Goal: Check status: Check status

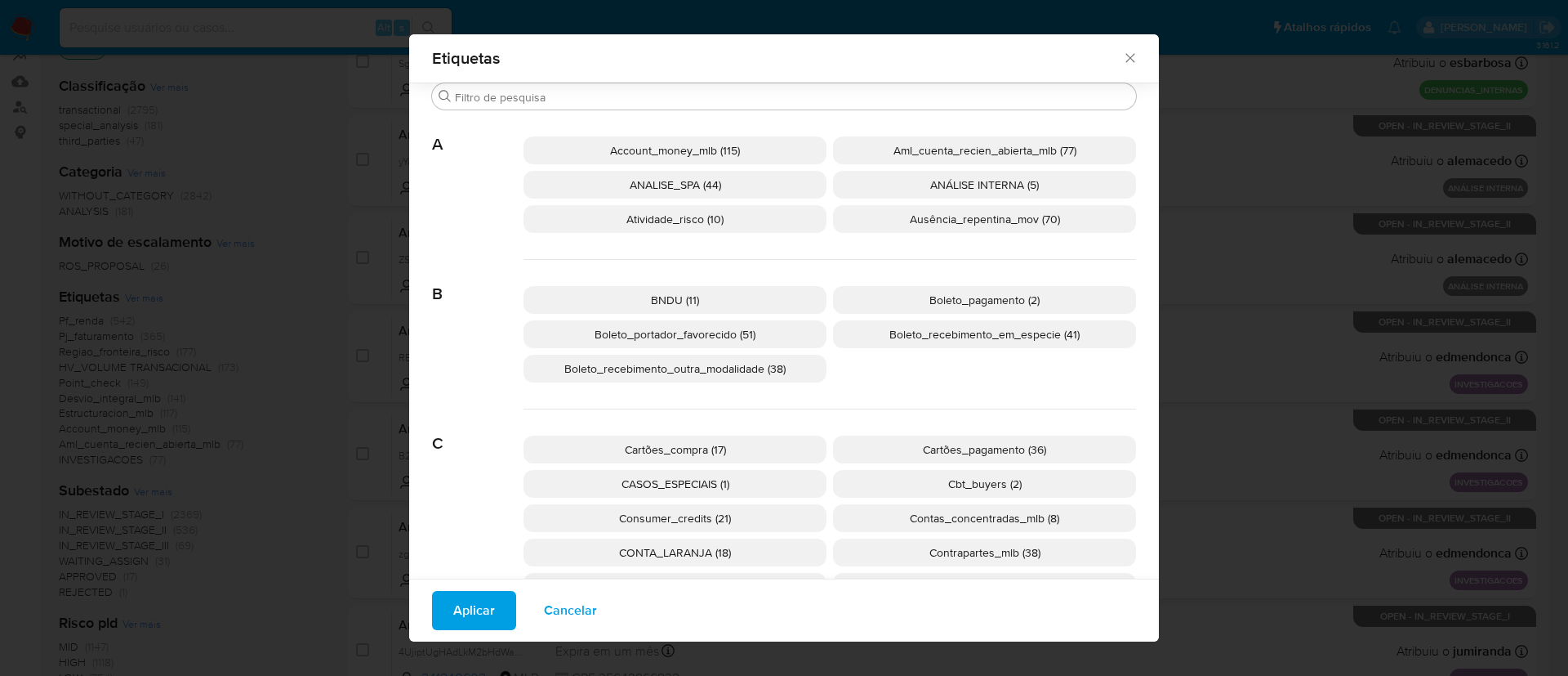
scroll to position [960, 0]
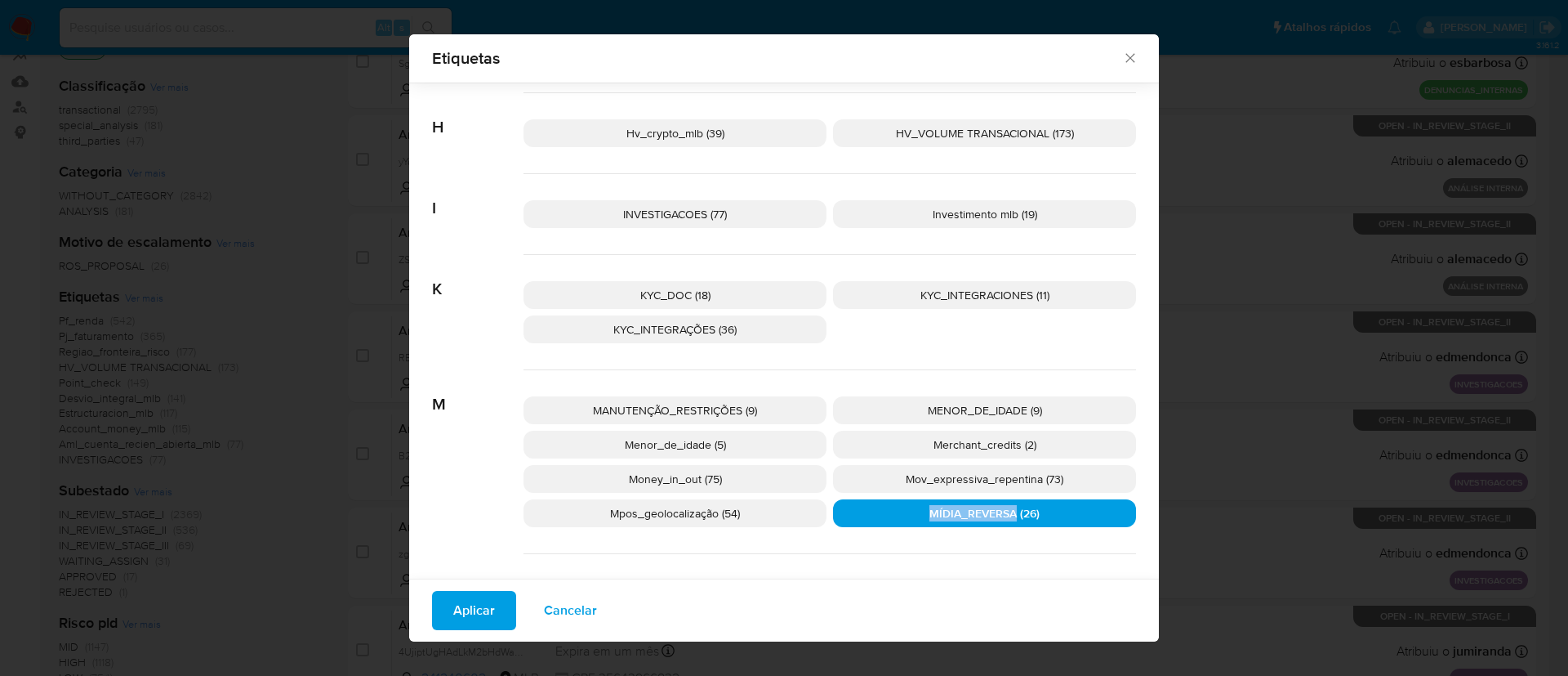
click at [556, 608] on span "Cancelar" at bounding box center [570, 610] width 53 height 36
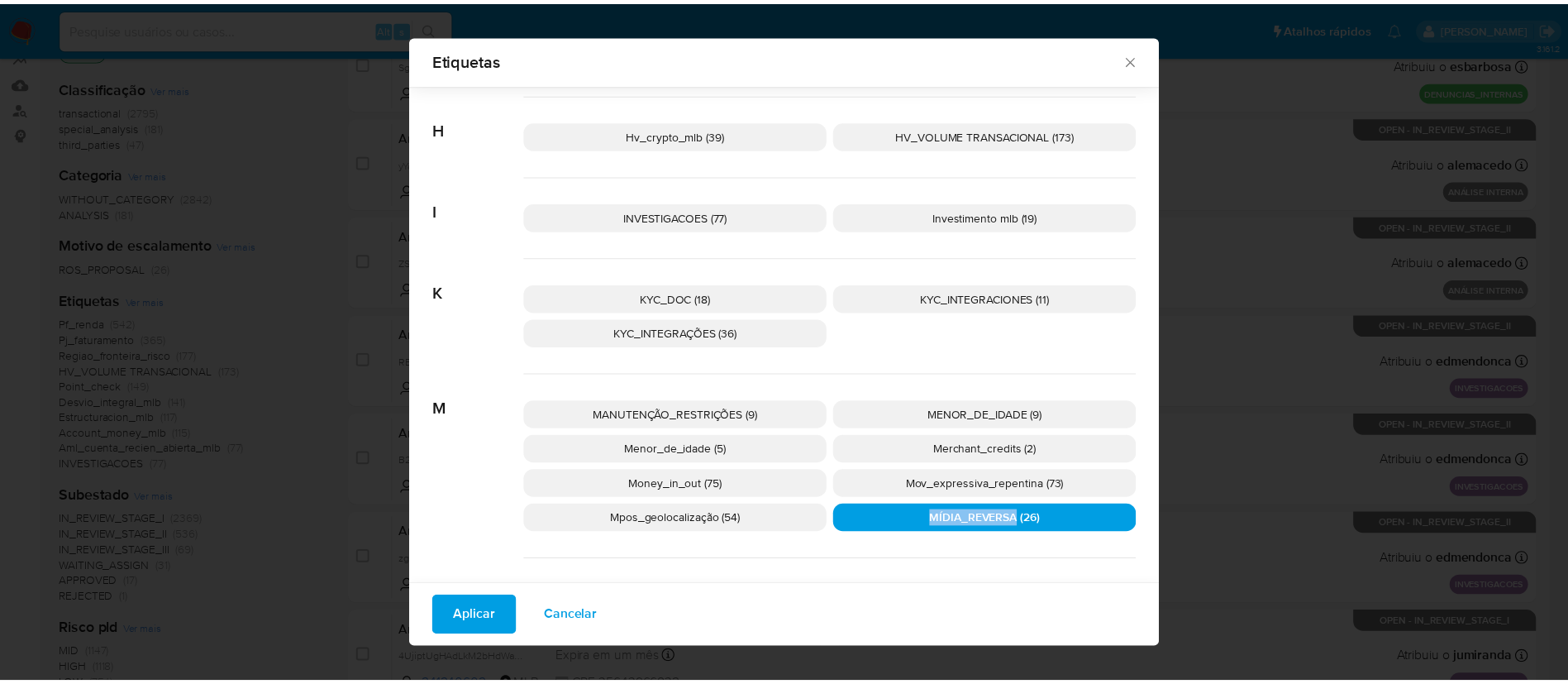
scroll to position [0, 0]
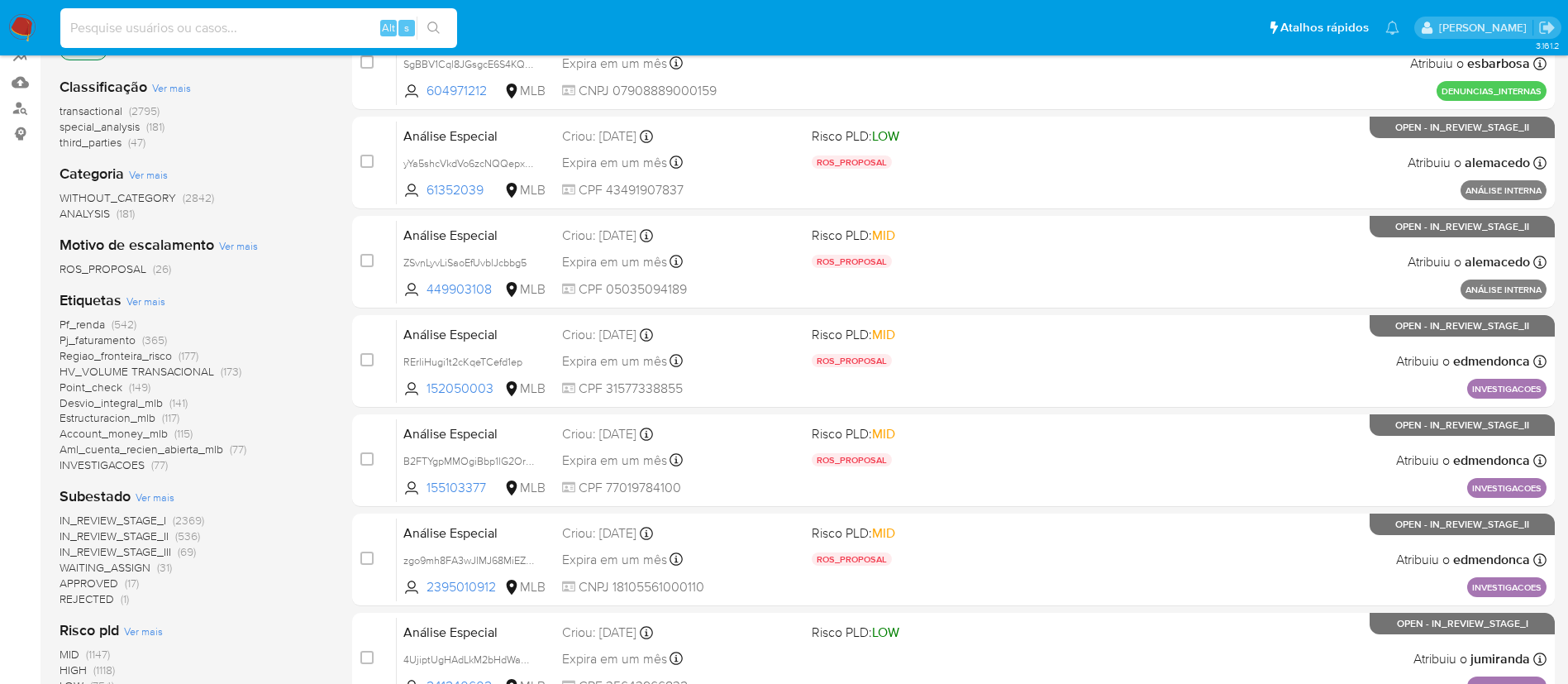
click at [198, 28] on input at bounding box center [259, 28] width 397 height 22
paste input "zGDG2gzUhnaYo9Ix0gF5FOL8"
type input "zGDG2gzUhnaYo9Ix0gF5FOL8"
click at [431, 39] on button "search-icon" at bounding box center [433, 28] width 34 height 23
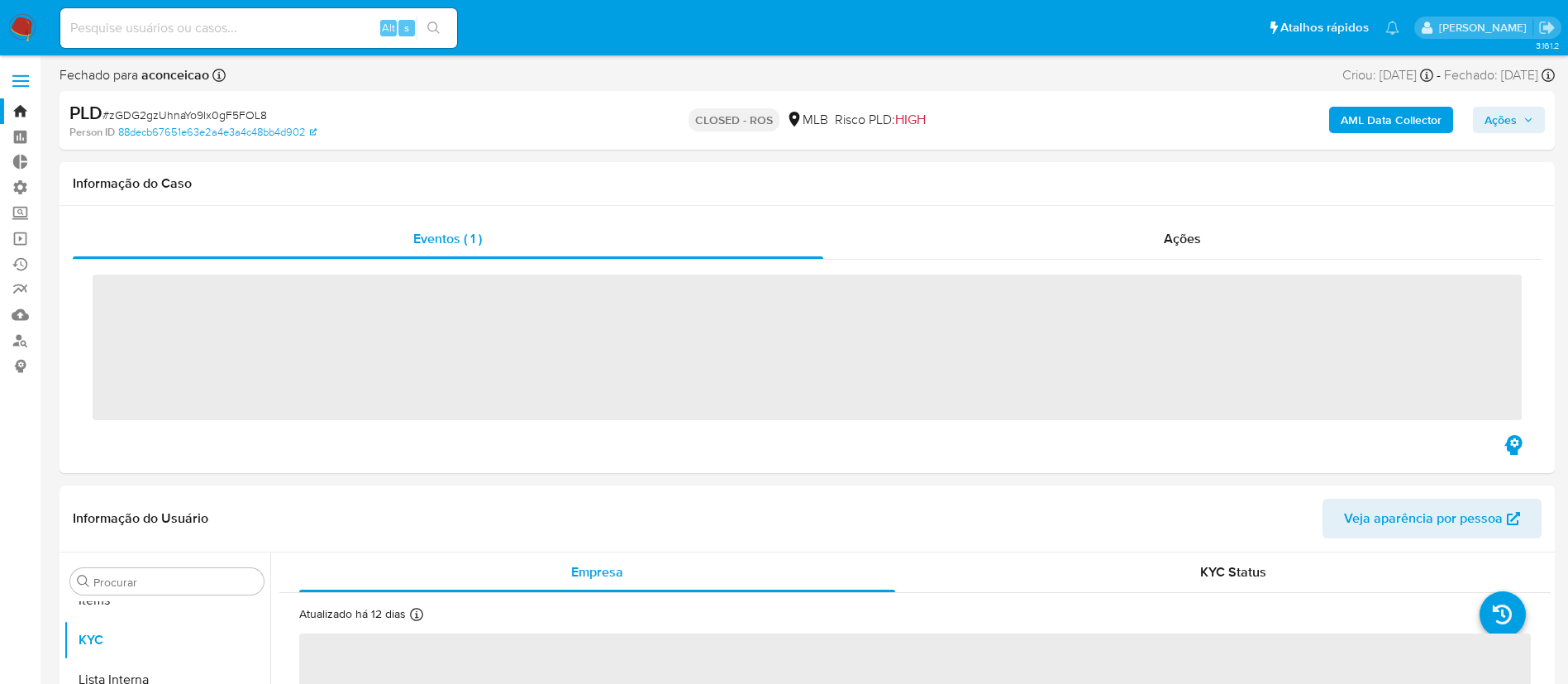
scroll to position [857, 0]
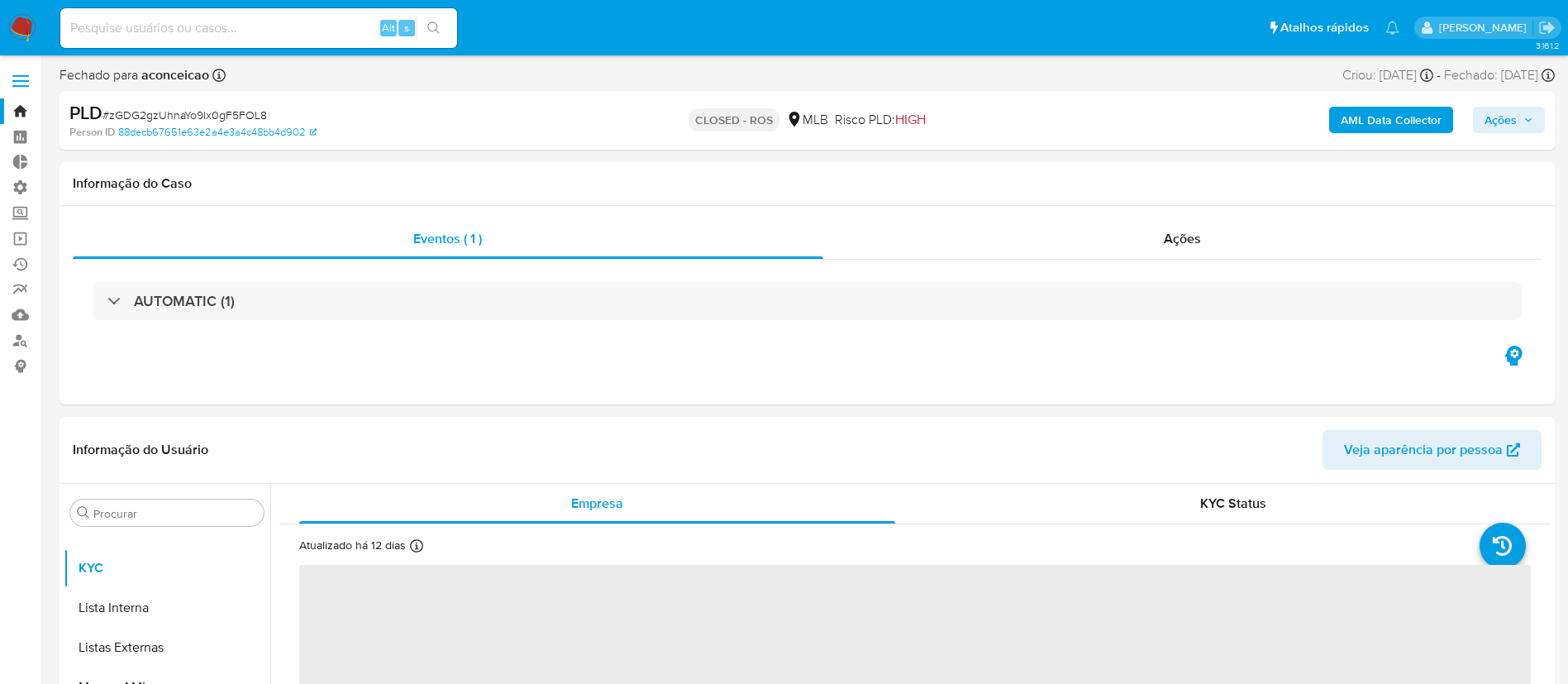
select select "10"
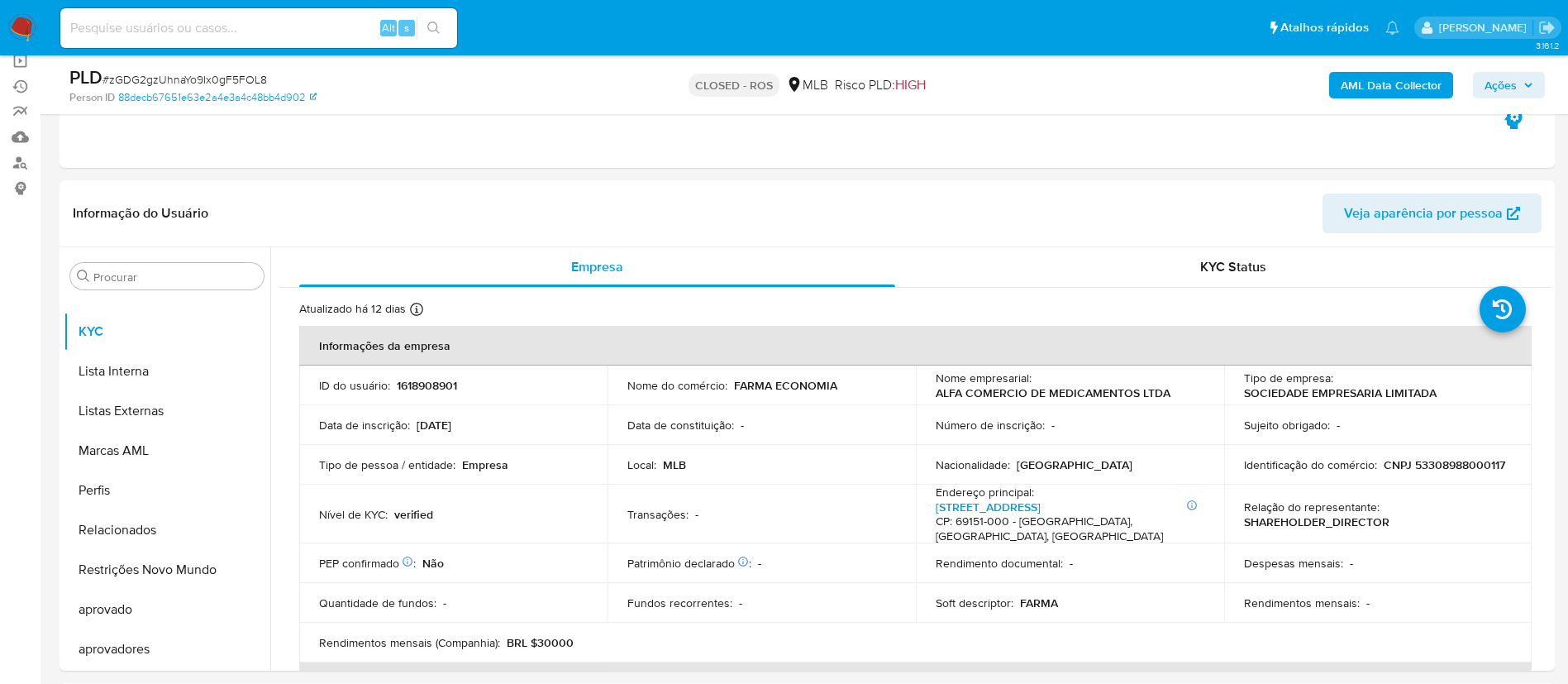
scroll to position [138, 0]
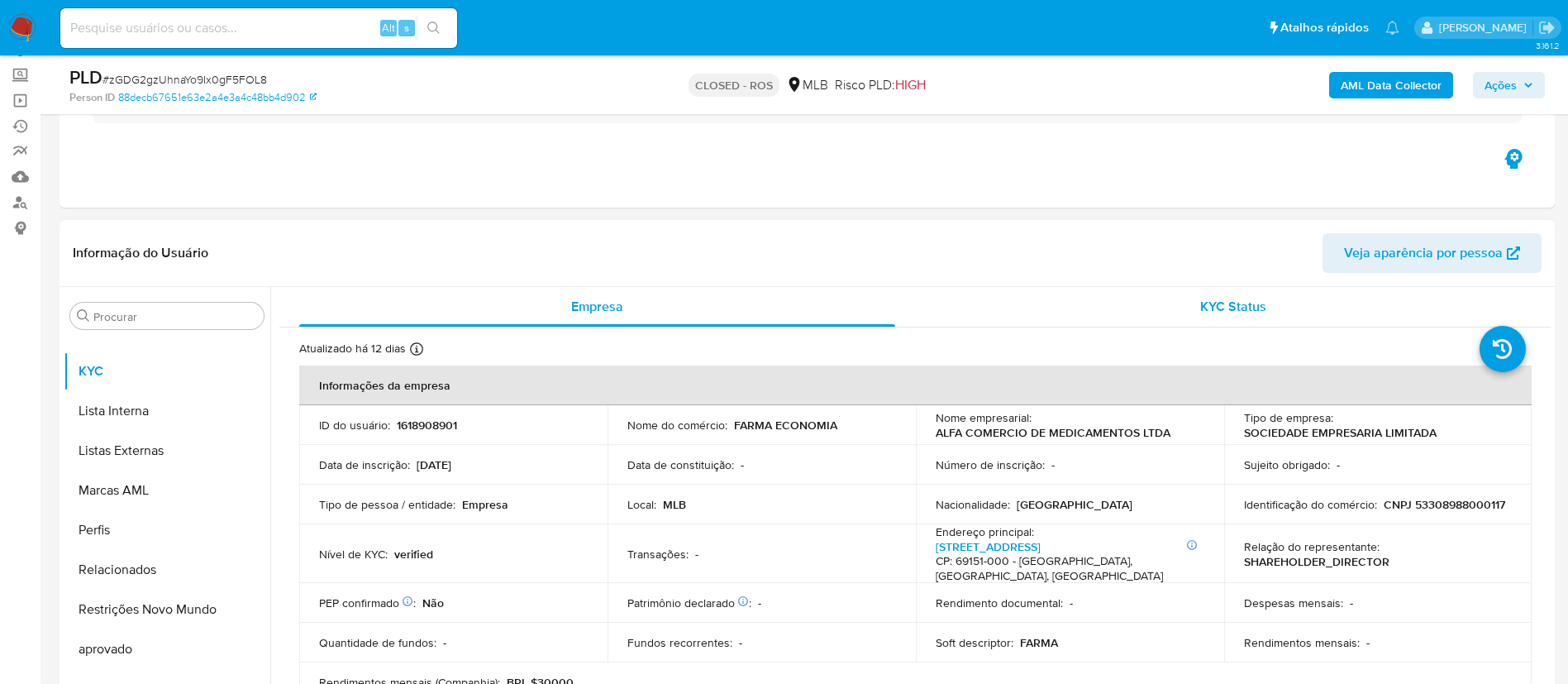
click at [1213, 314] on span "KYC Status" at bounding box center [1233, 306] width 66 height 19
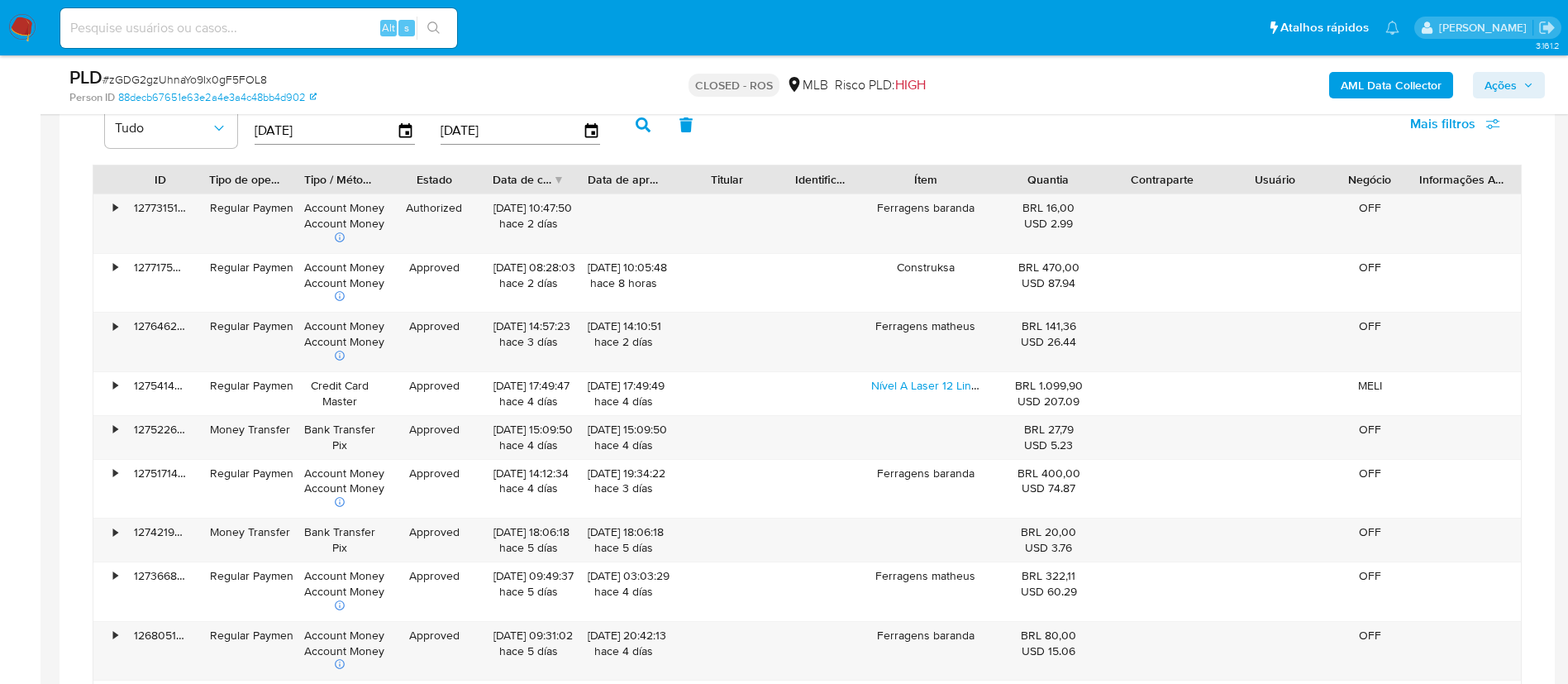
scroll to position [1432, 0]
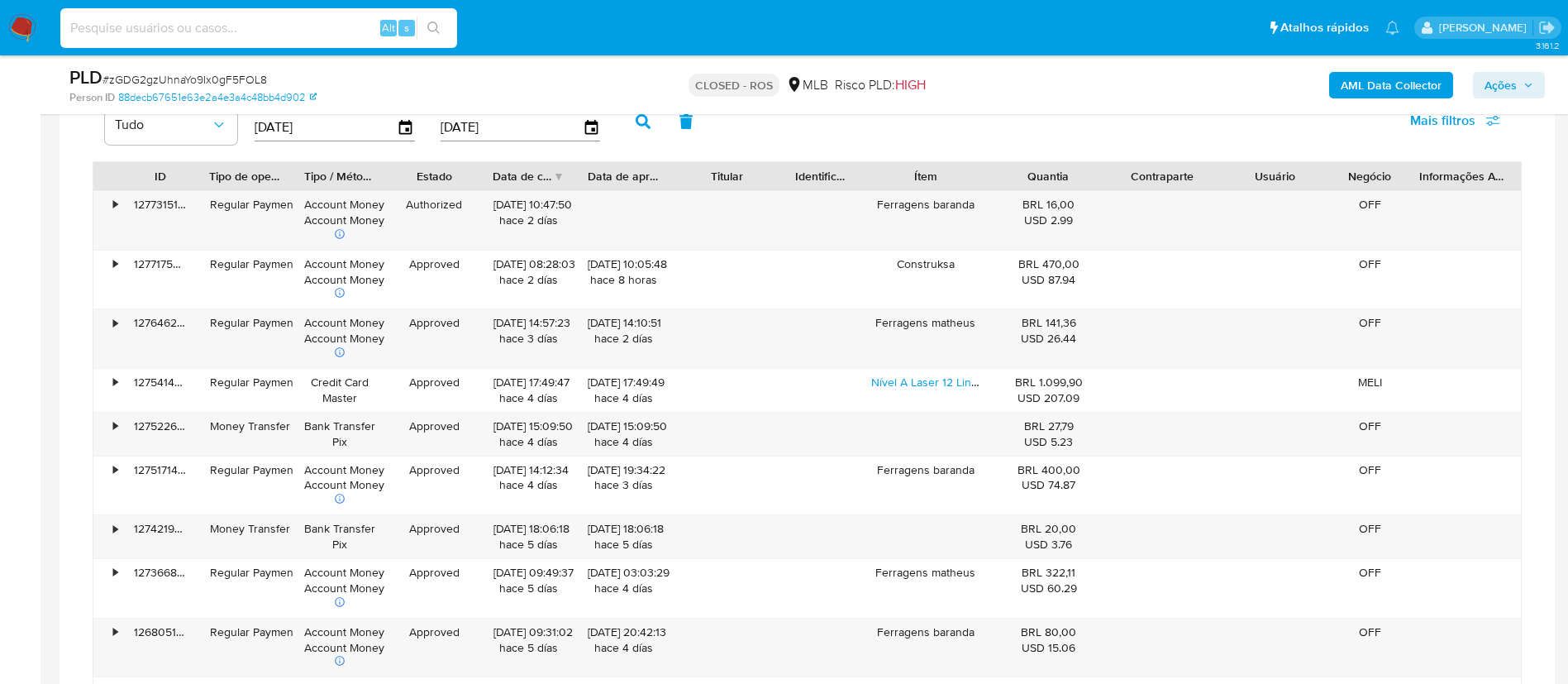
click at [232, 23] on input at bounding box center [259, 28] width 397 height 22
paste input "zGDG2gzUhnaYo9Ix0gF5FOL8"
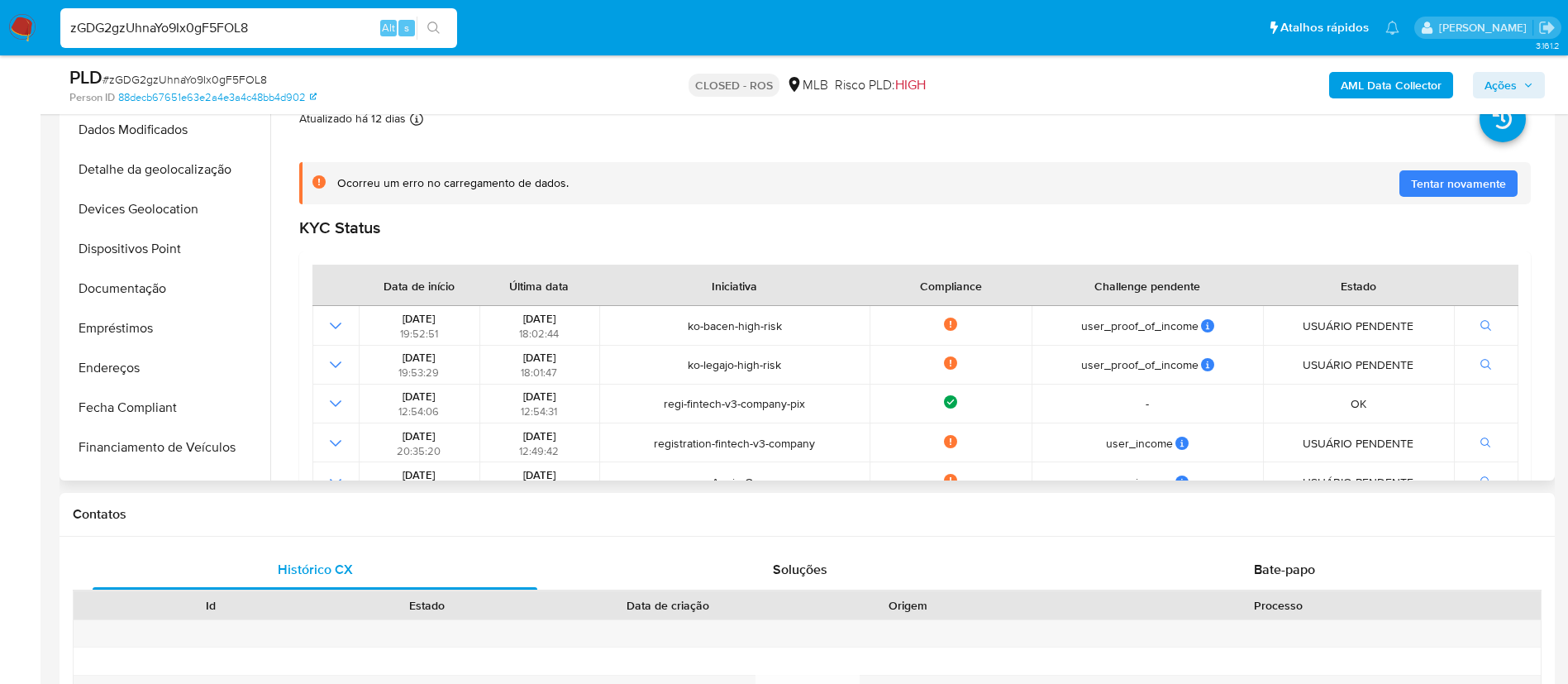
scroll to position [172, 0]
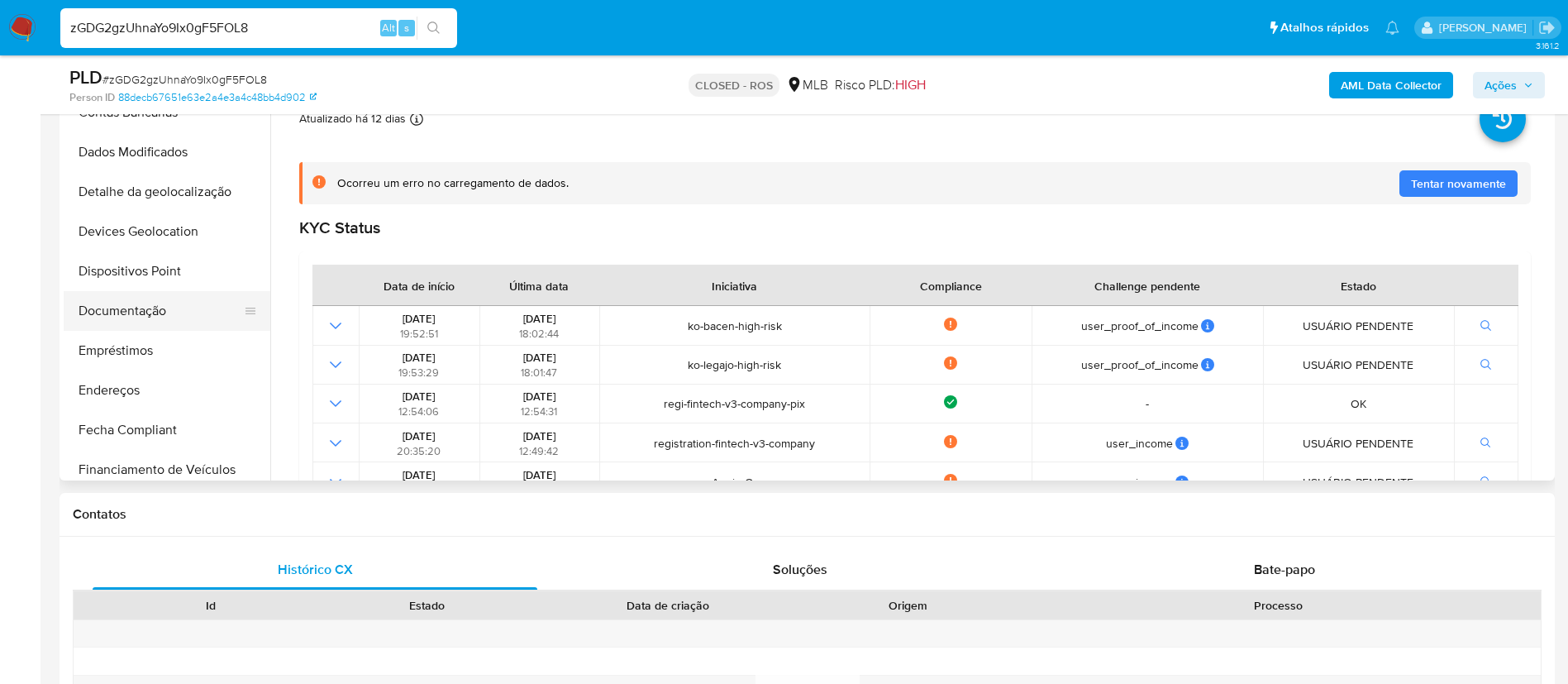
type input "zGDG2gzUhnaYo9Ix0gF5FOL8"
click at [141, 303] on button "Documentação" at bounding box center [159, 311] width 193 height 40
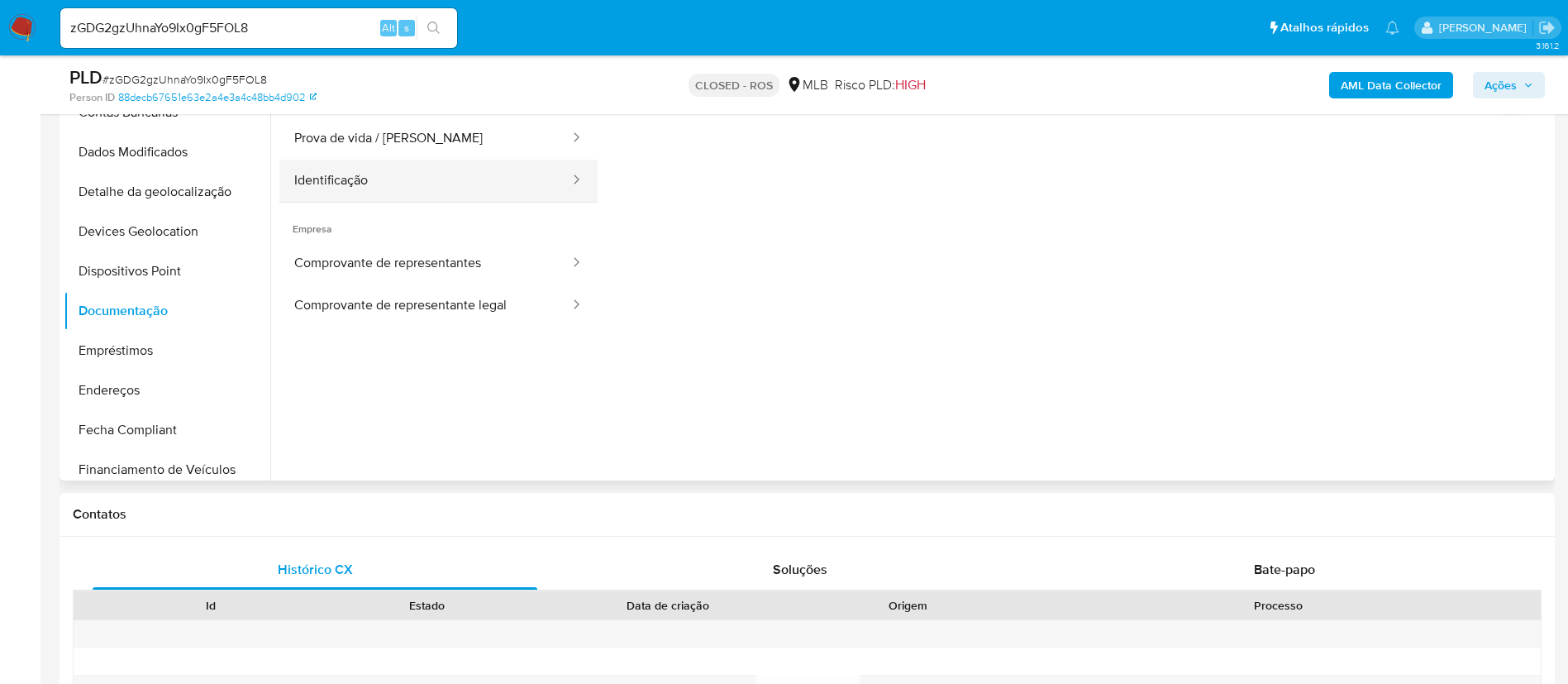
click at [407, 179] on button "Identificação" at bounding box center [425, 180] width 292 height 42
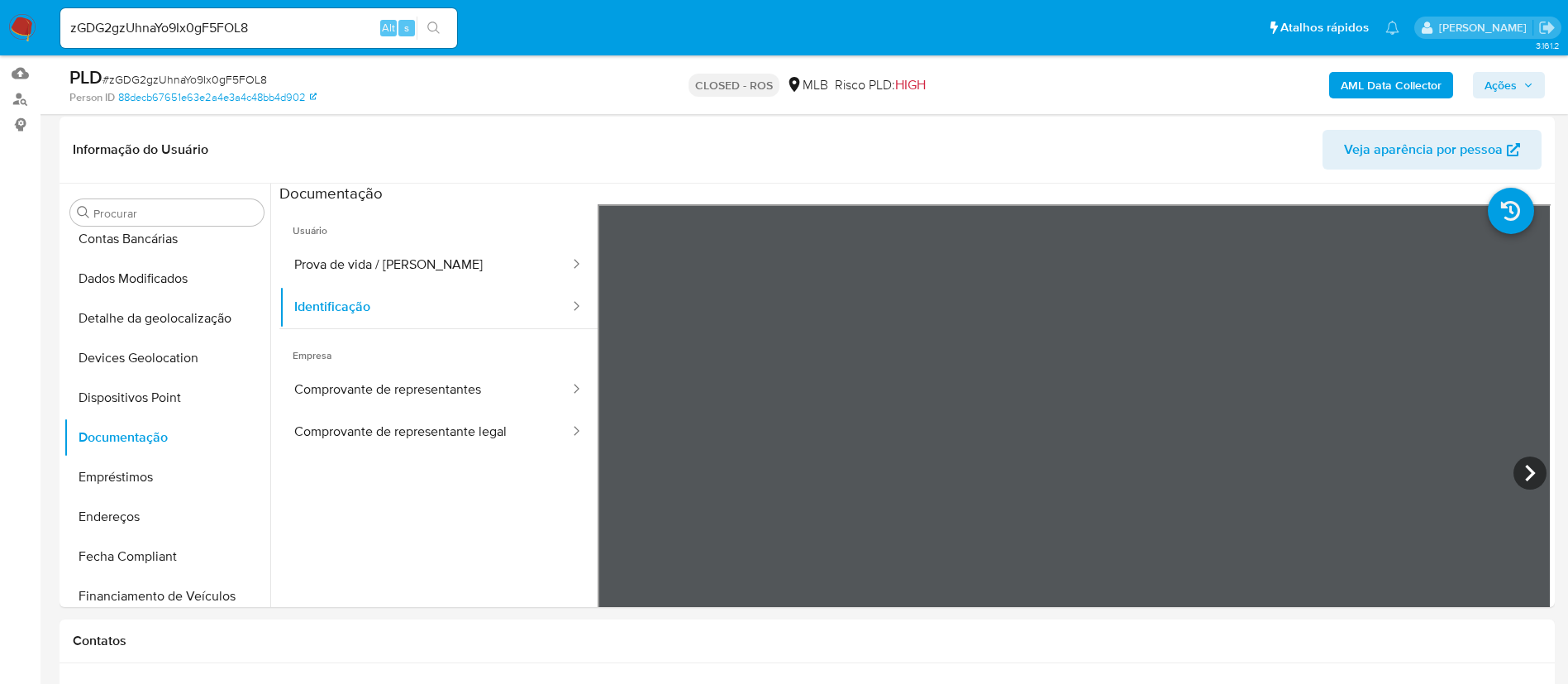
scroll to position [236, 0]
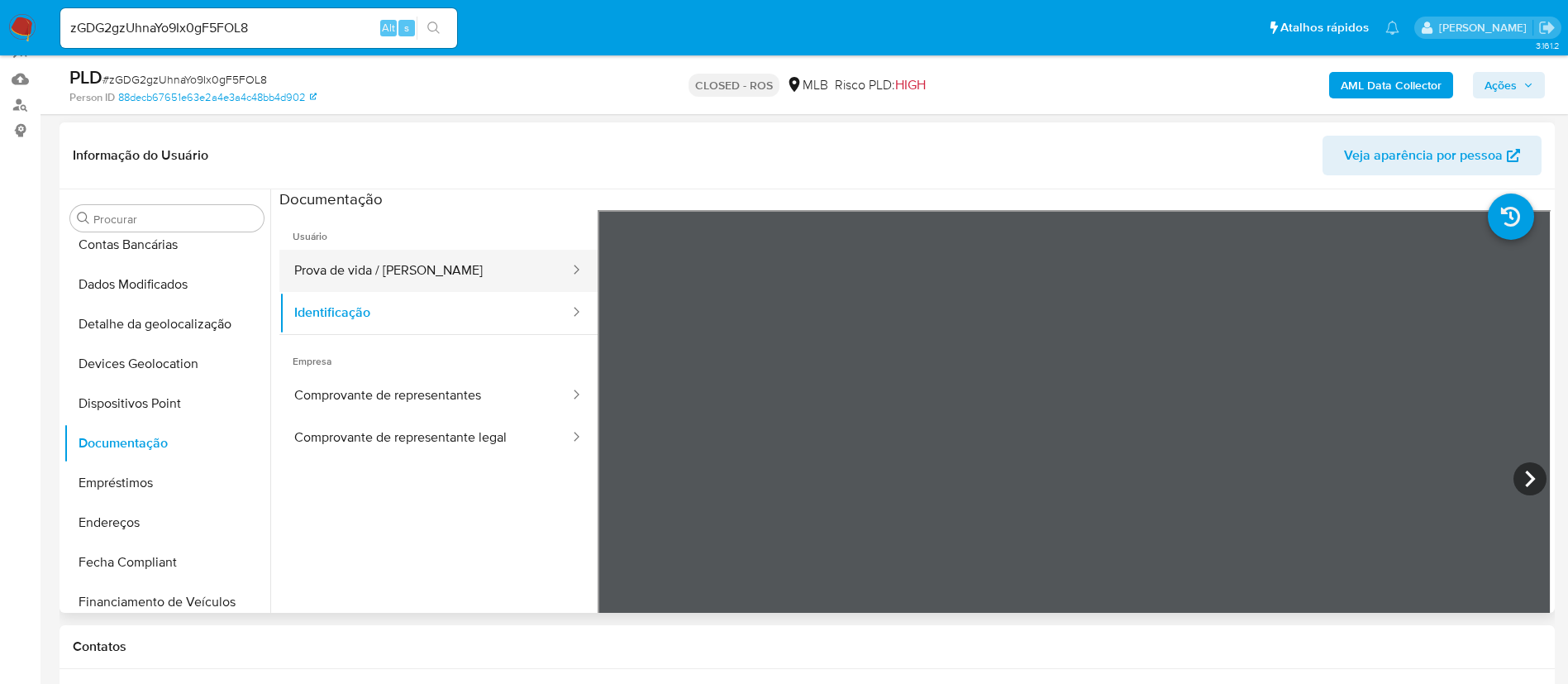
click at [382, 274] on button "Prova de vida / [PERSON_NAME]" at bounding box center [425, 270] width 292 height 42
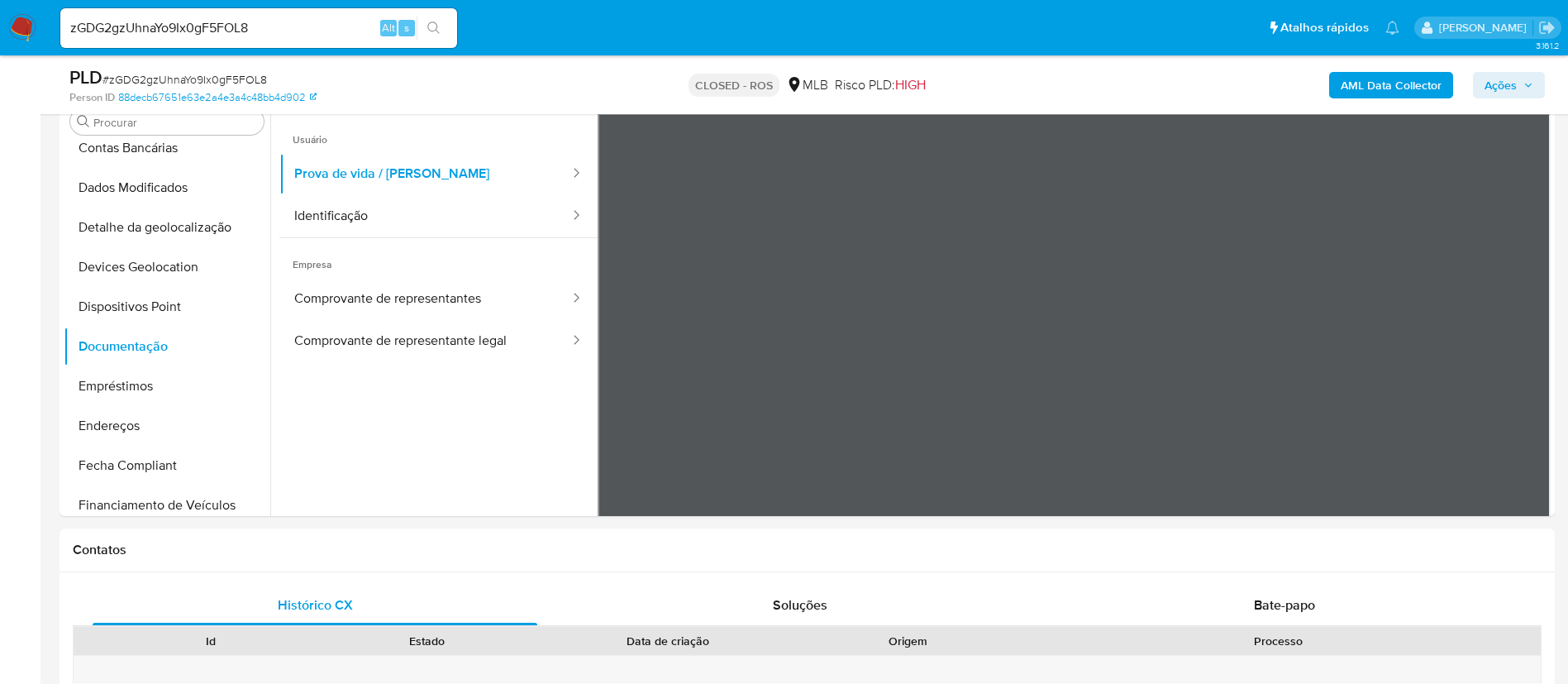
scroll to position [322, 0]
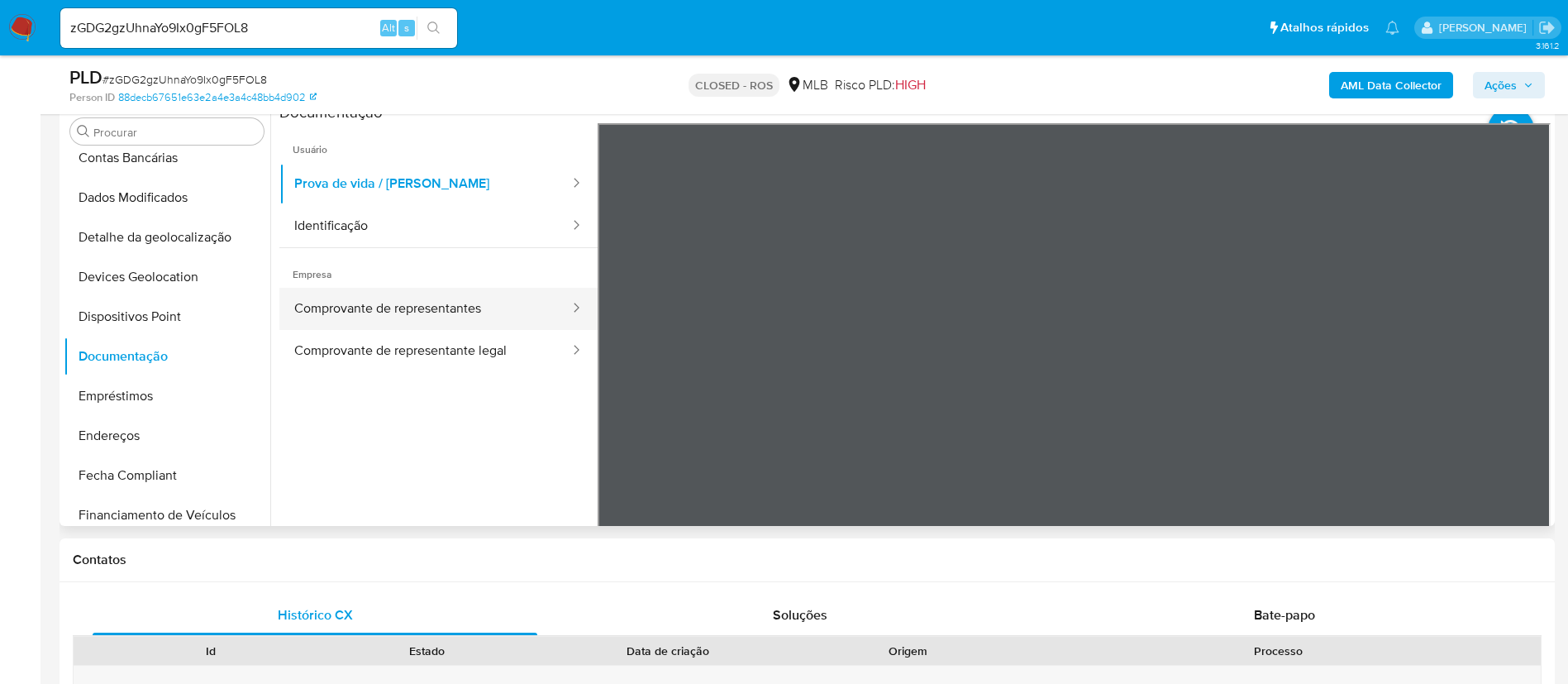
click at [396, 290] on button "Comprovante de representantes" at bounding box center [425, 309] width 292 height 42
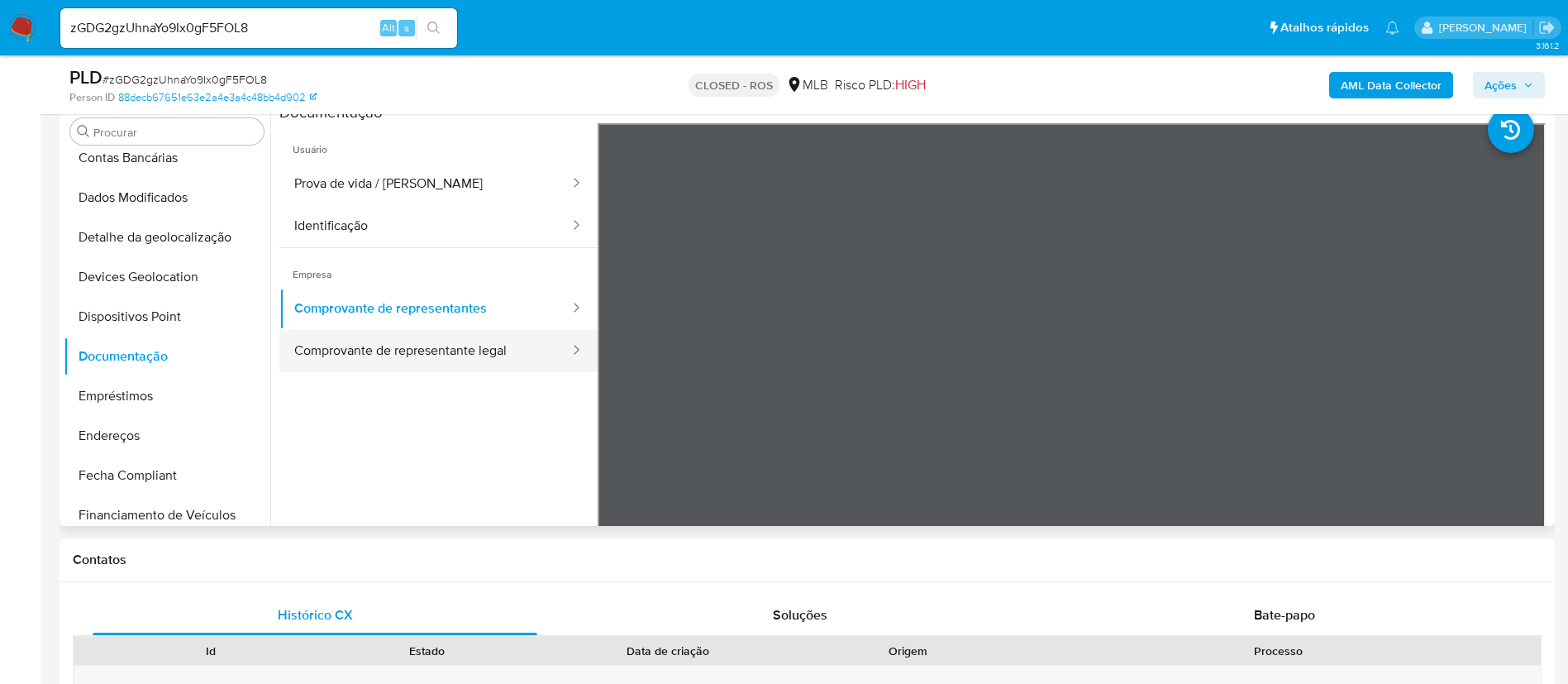
click at [476, 343] on button "Comprovante de representante legal" at bounding box center [425, 350] width 292 height 42
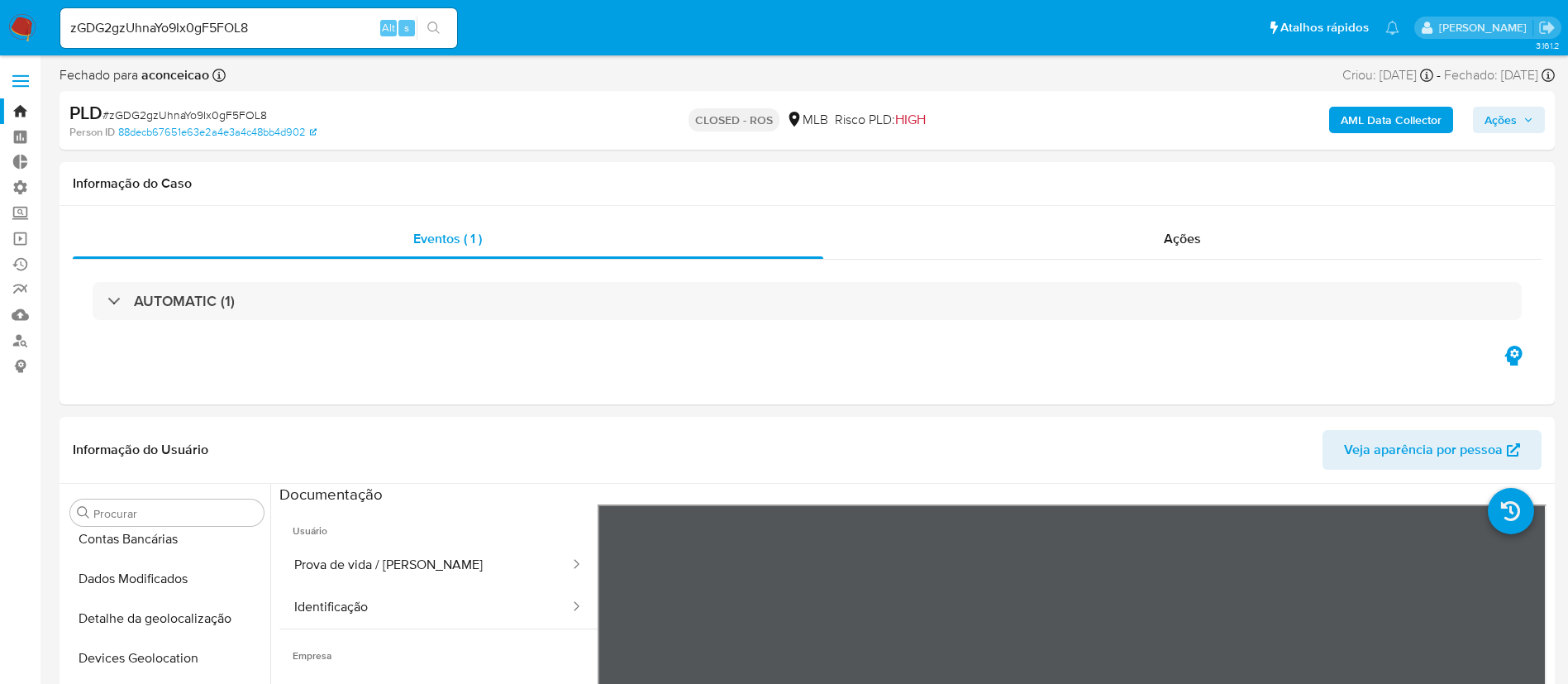
scroll to position [9, 0]
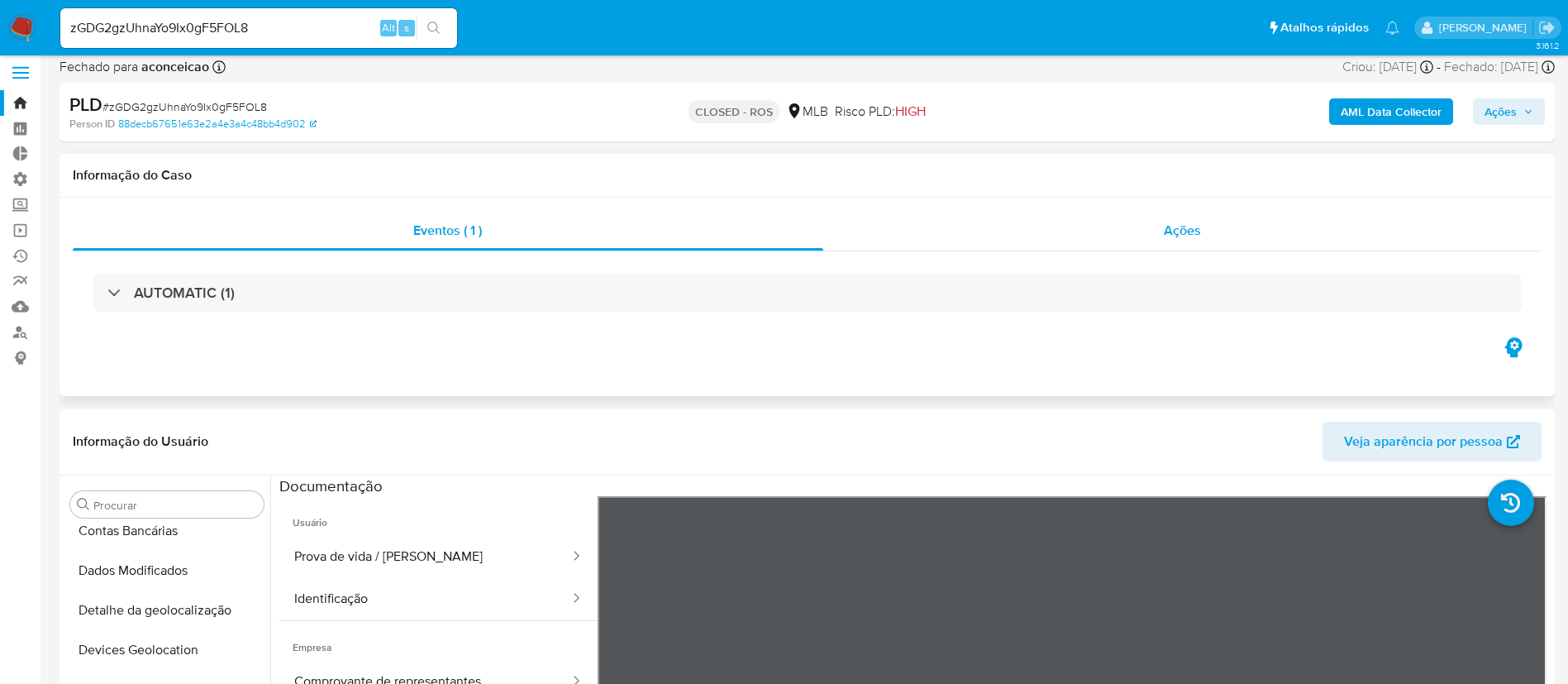
click at [1171, 231] on span "Ações" at bounding box center [1182, 231] width 37 height 19
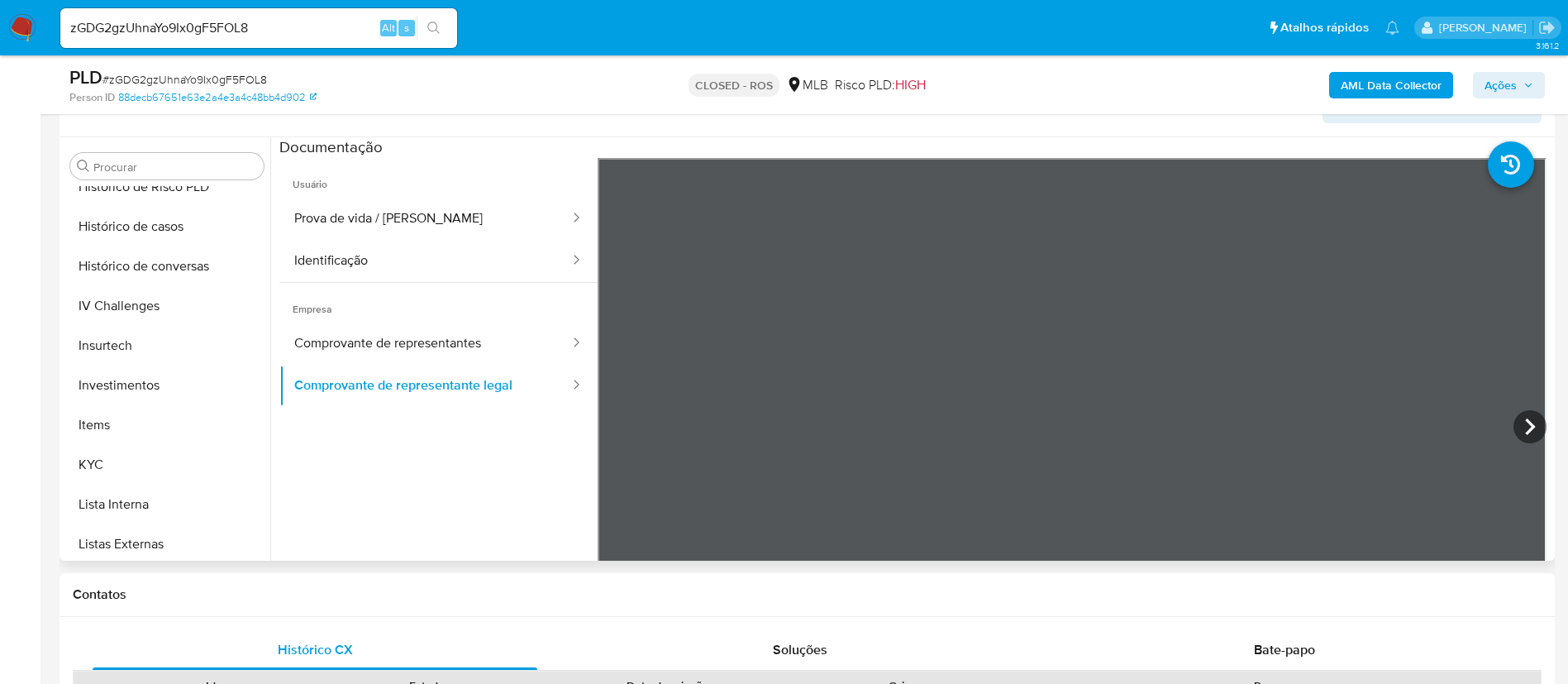
scroll to position [622, 0]
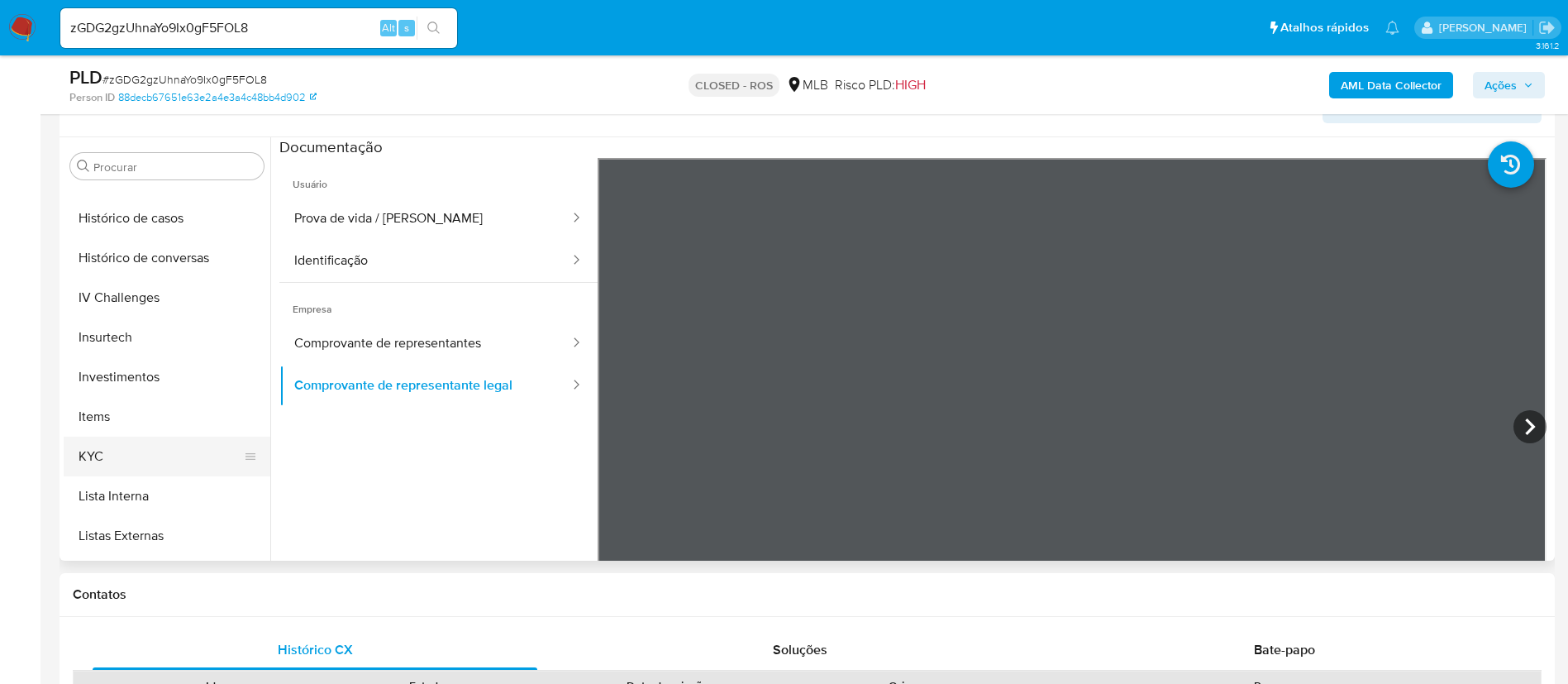
click at [129, 445] on button "KYC" at bounding box center [159, 456] width 193 height 40
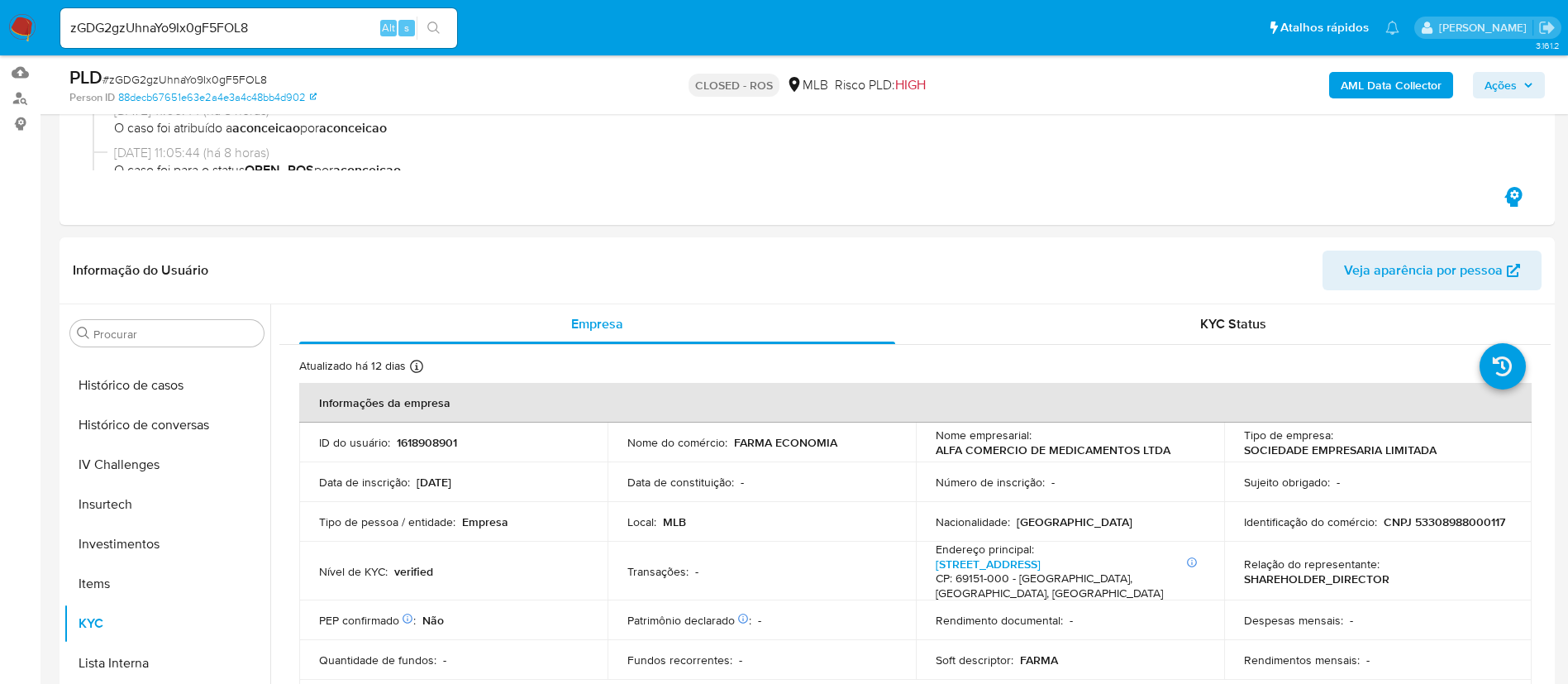
scroll to position [249, 0]
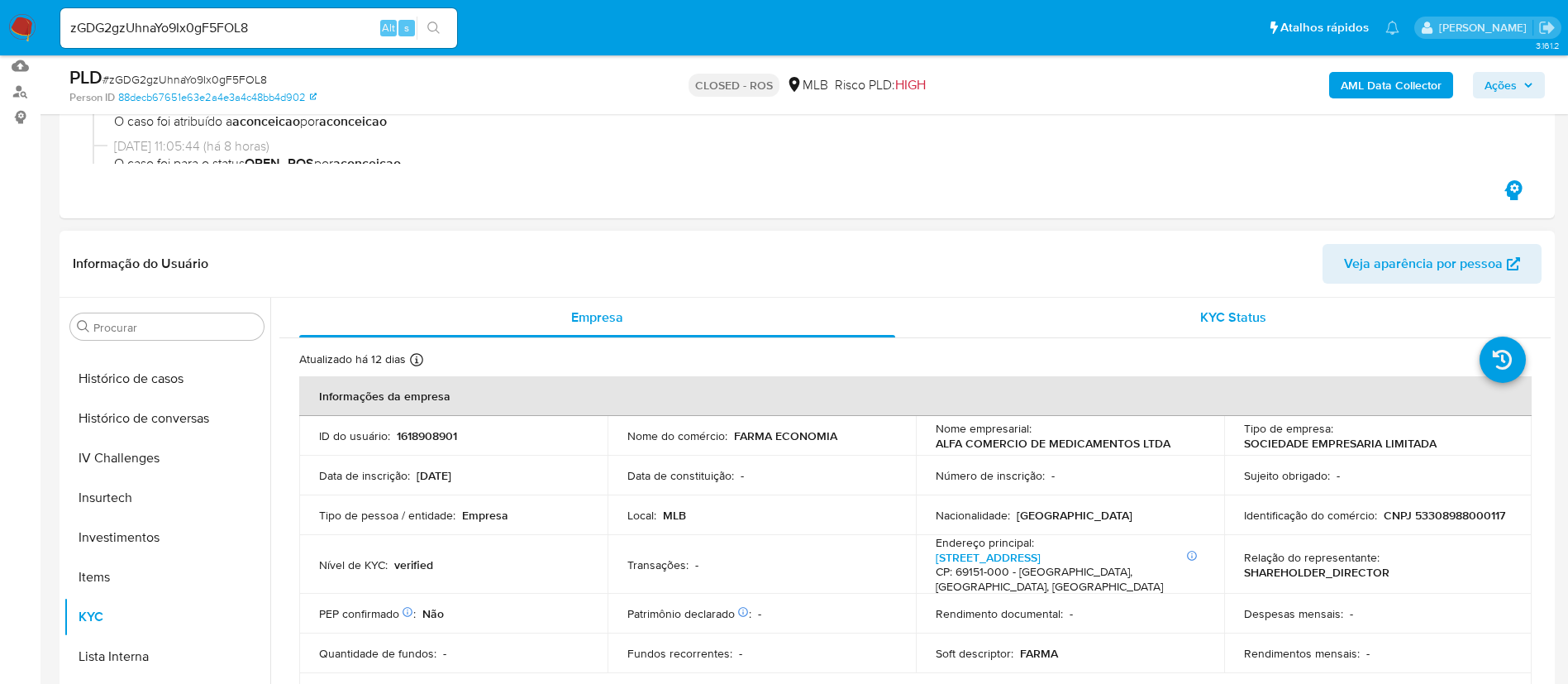
click at [1200, 316] on span "KYC Status" at bounding box center [1233, 317] width 66 height 19
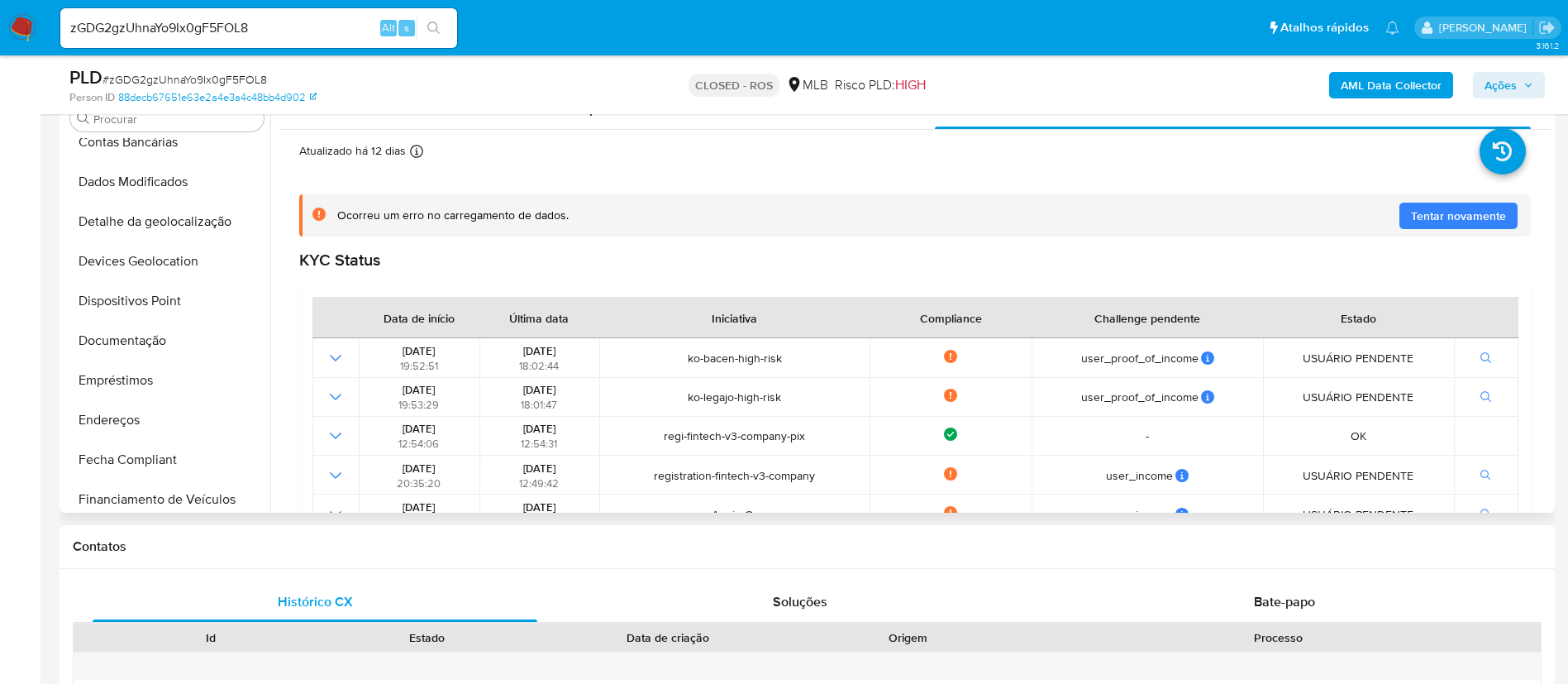
scroll to position [0, 0]
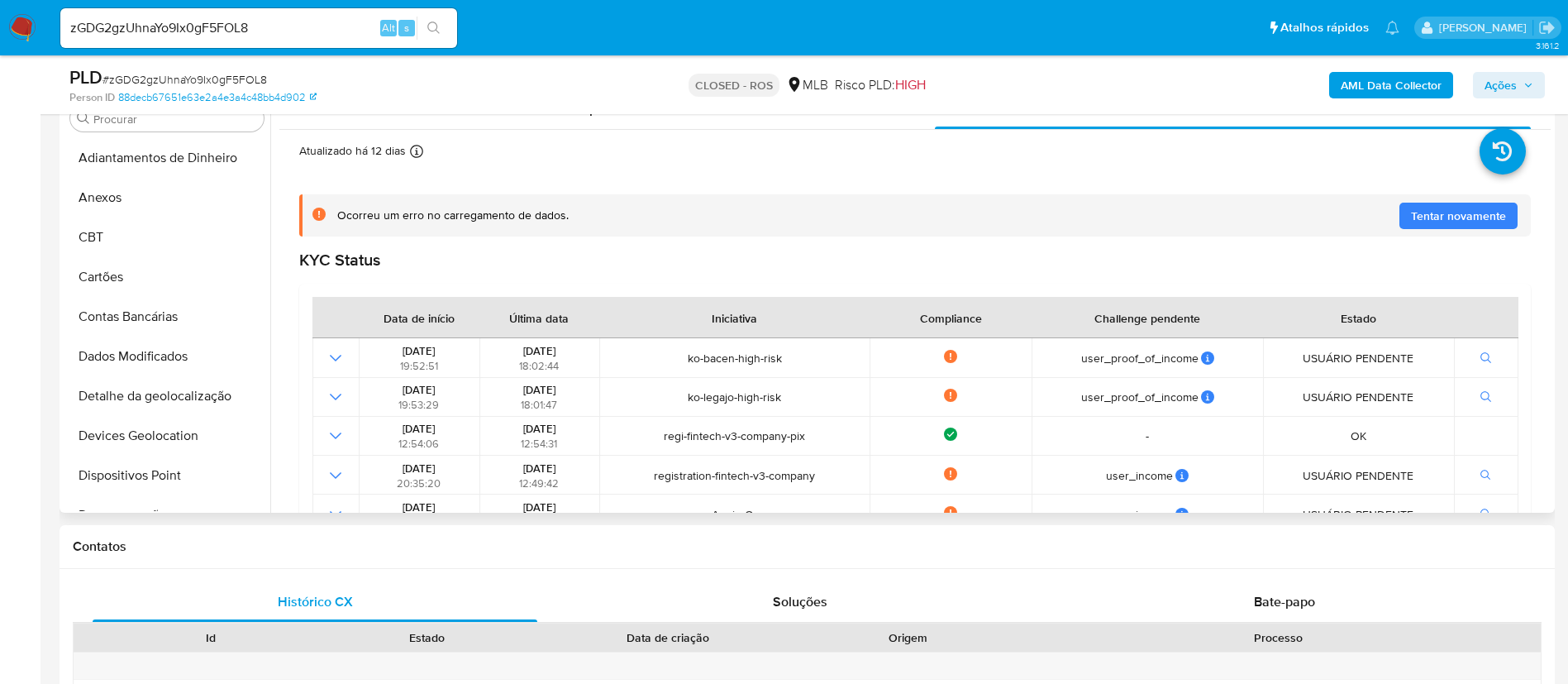
click at [925, 218] on div "Ocorreu um erro no carregamento de dados. Tentar novamente" at bounding box center [927, 215] width 1181 height 16
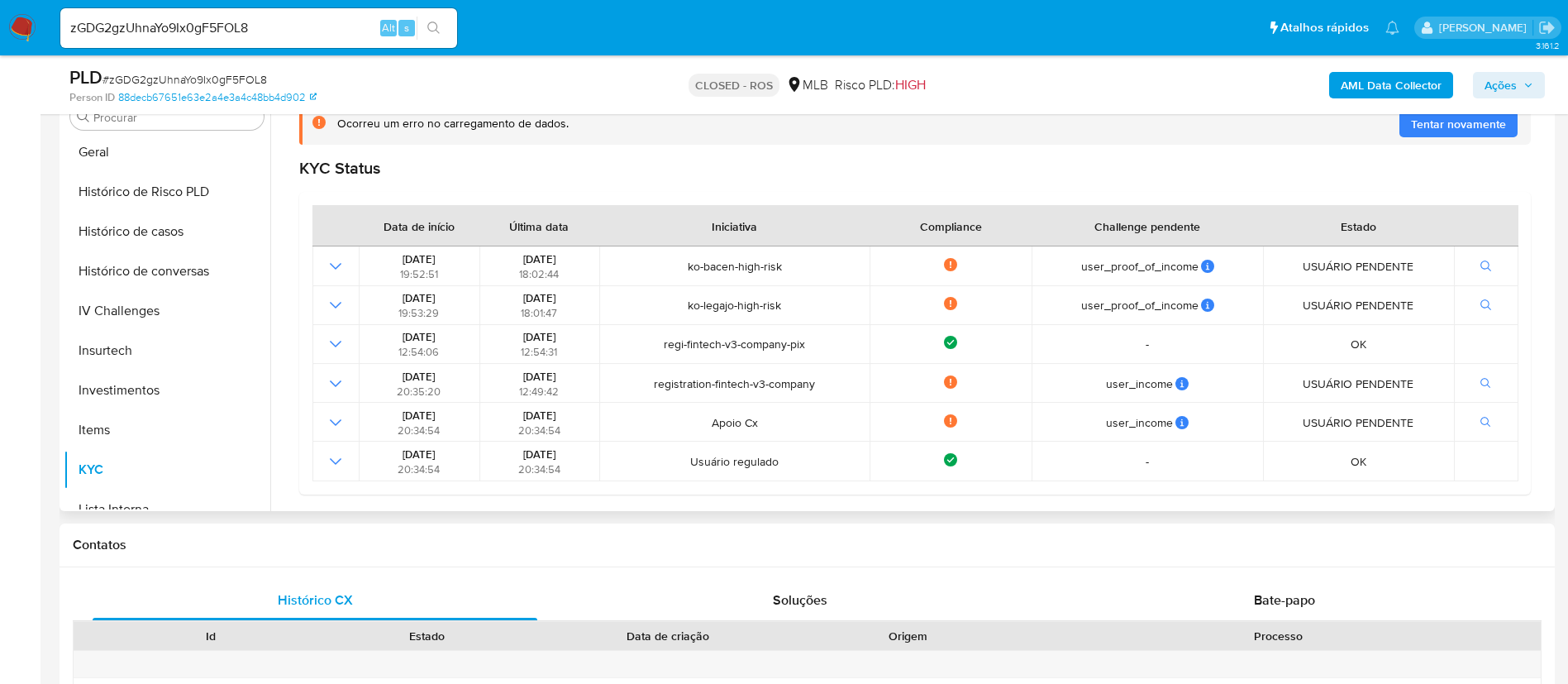
scroll to position [687, 0]
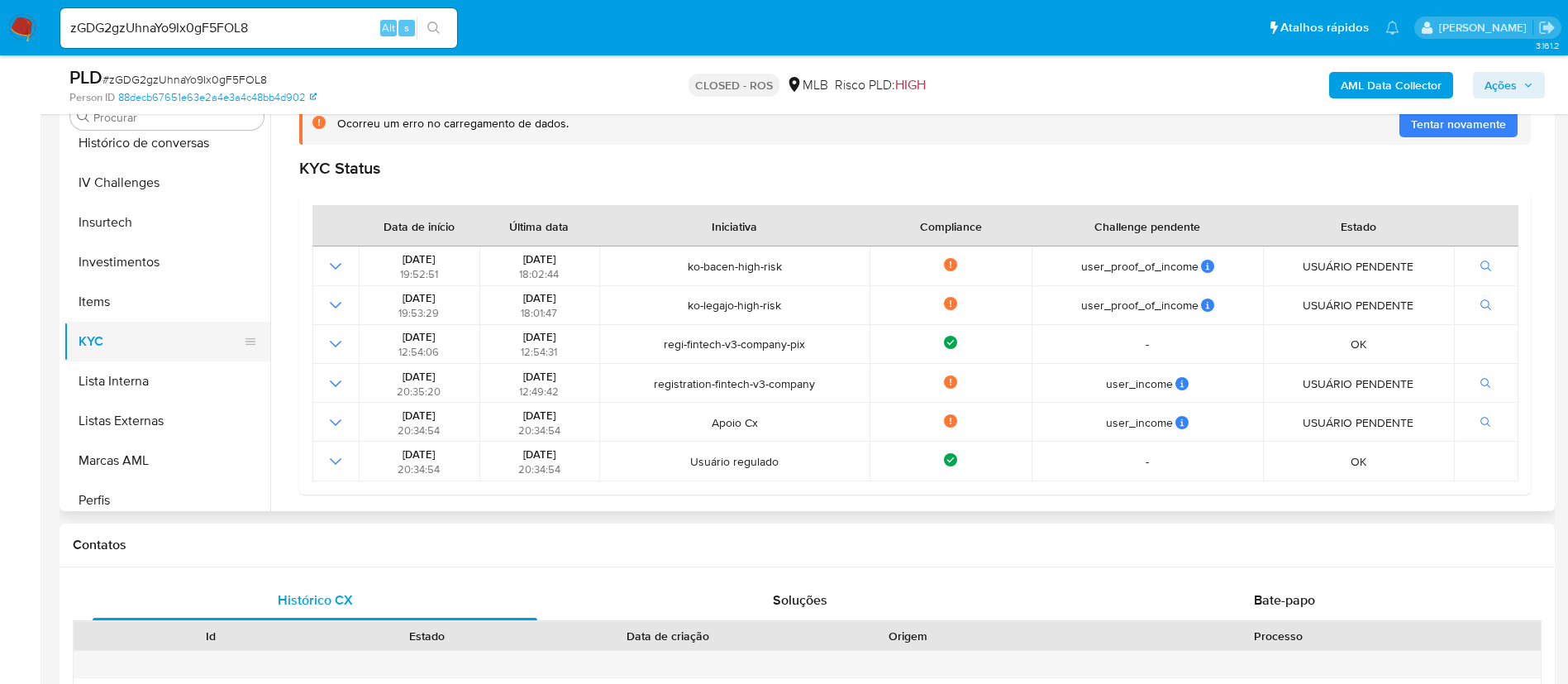
click at [113, 346] on button "KYC" at bounding box center [159, 342] width 193 height 40
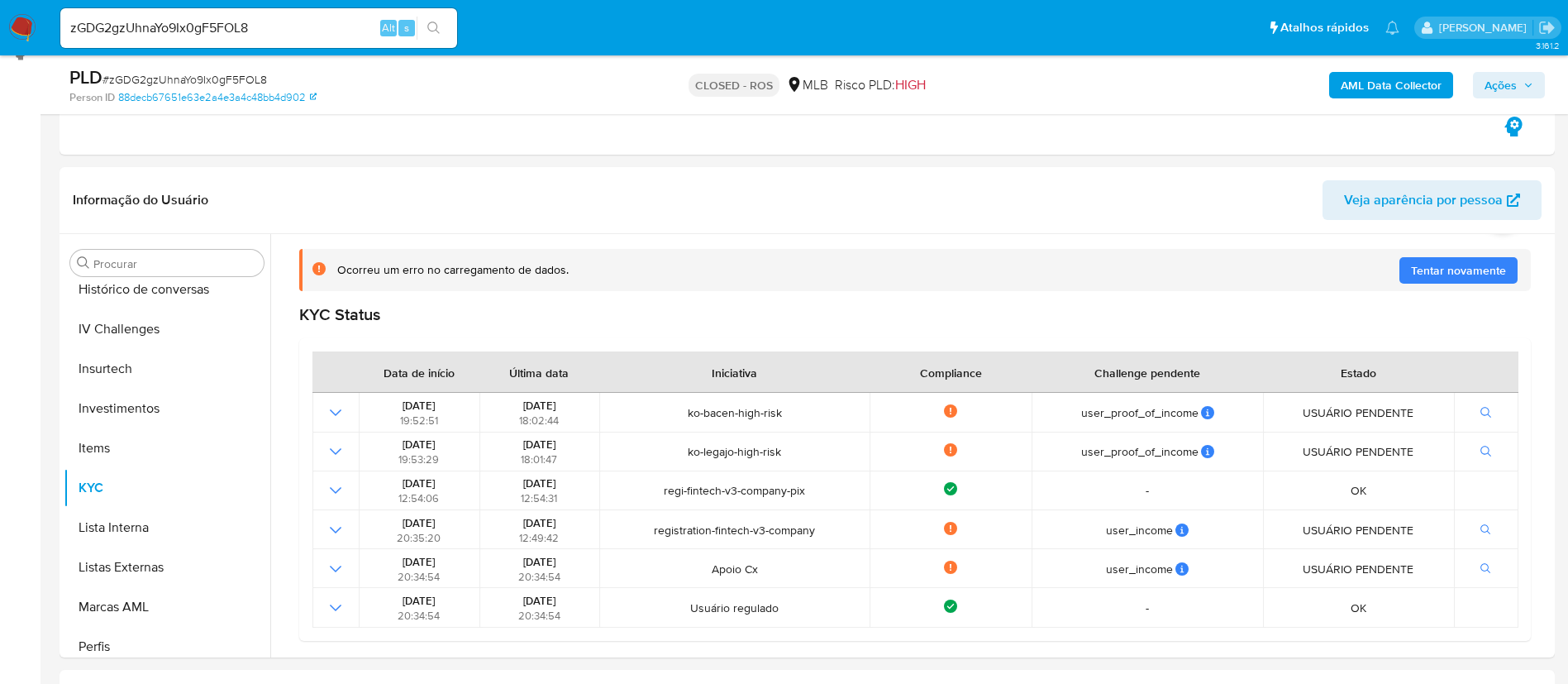
scroll to position [323, 0]
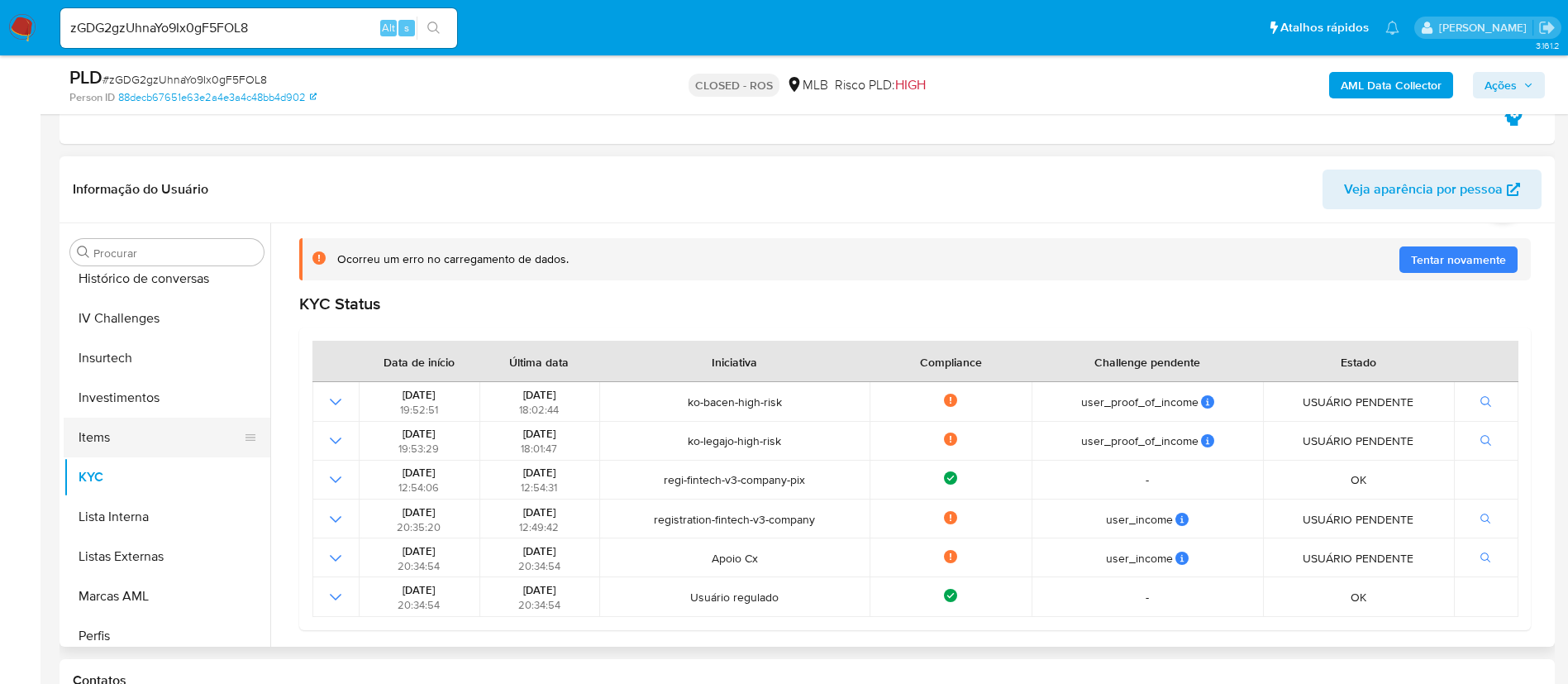
click at [127, 430] on button "Items" at bounding box center [159, 438] width 193 height 40
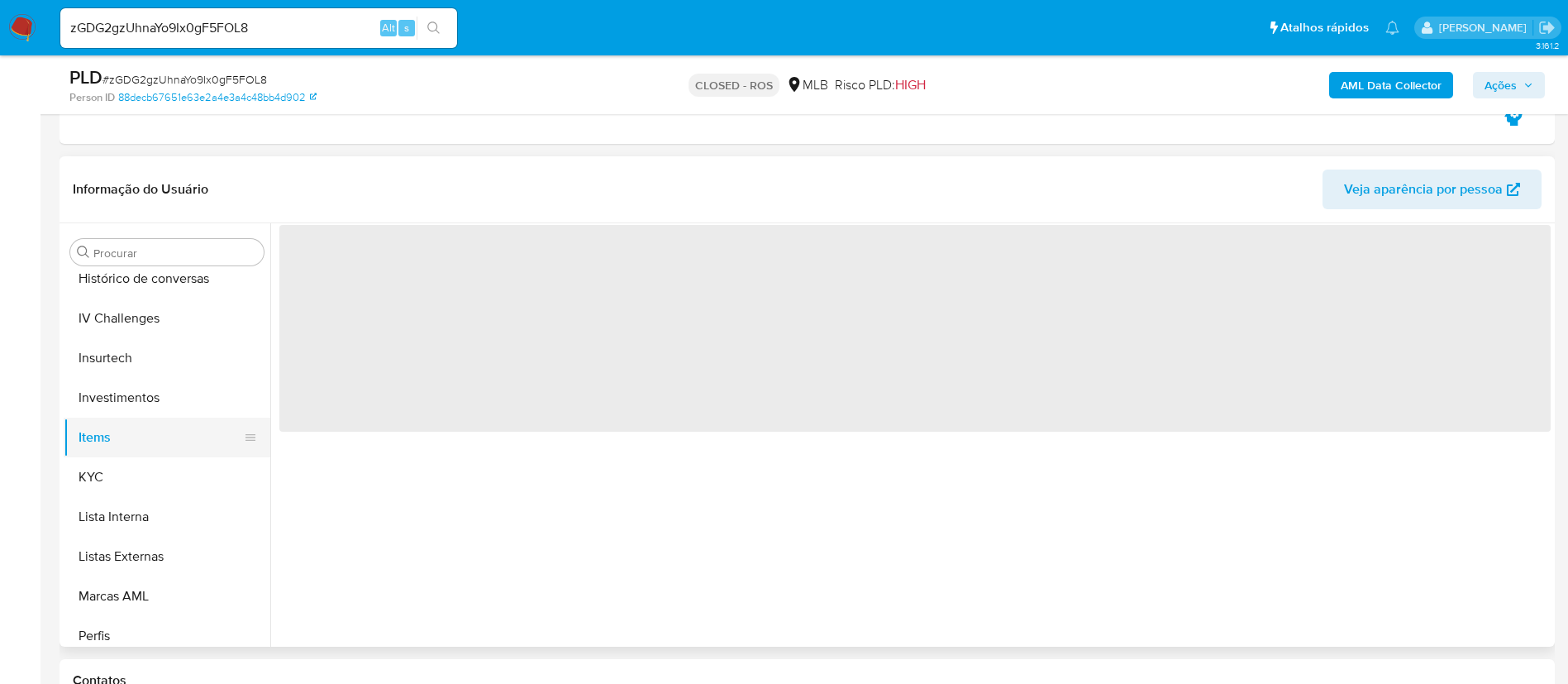
scroll to position [0, 0]
click at [115, 475] on button "KYC" at bounding box center [159, 477] width 193 height 40
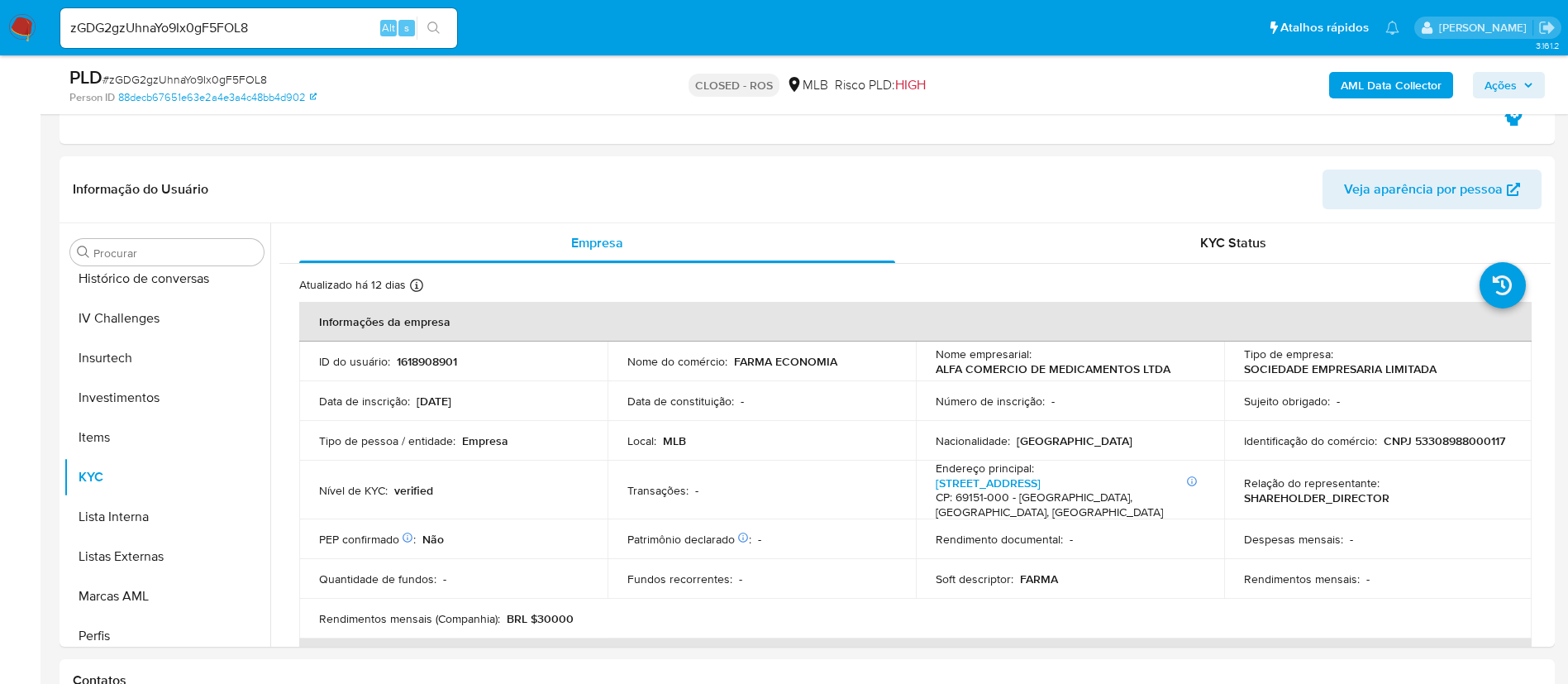
scroll to position [259, 0]
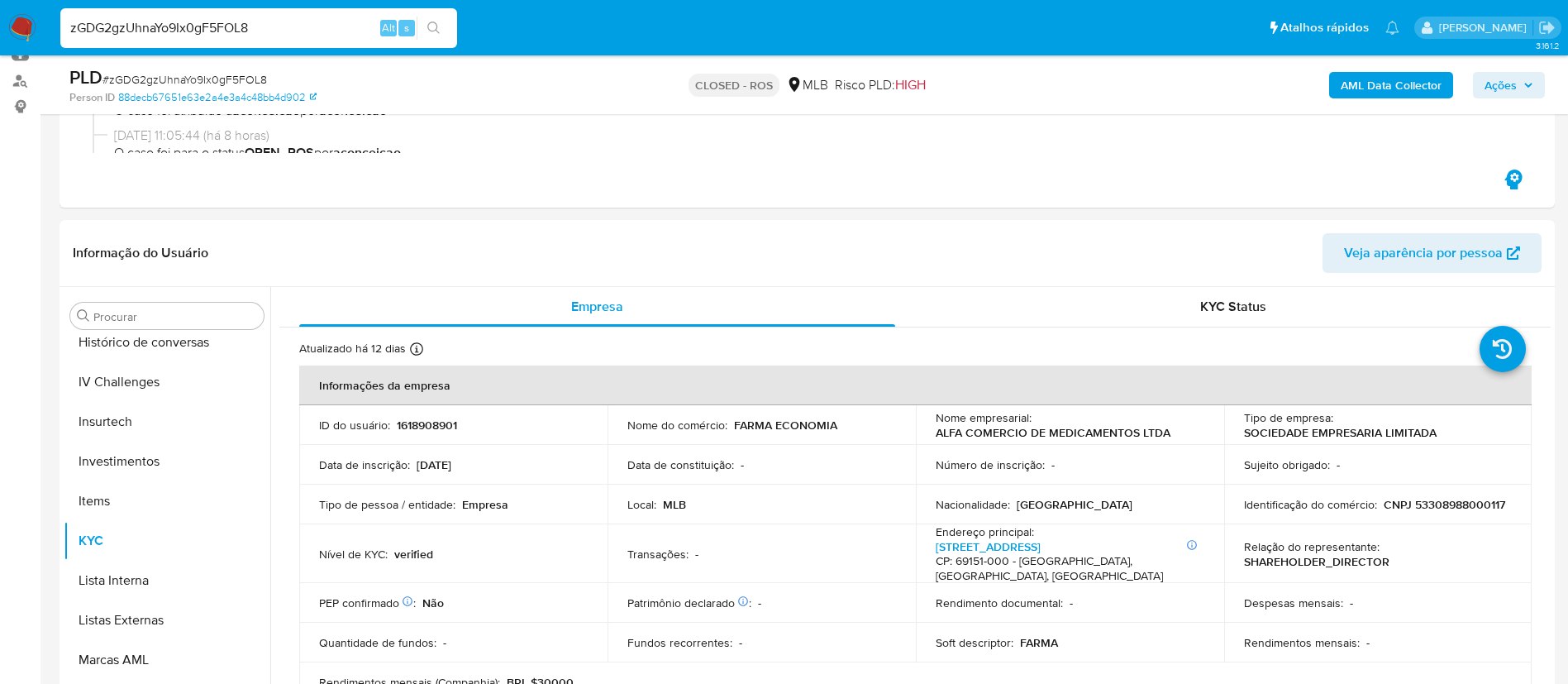
drag, startPoint x: 296, startPoint y: 30, endPoint x: 34, endPoint y: -18, distance: 266.4
paste input "199880215"
type input "199880215"
click at [433, 29] on icon "search-icon" at bounding box center [433, 28] width 13 height 13
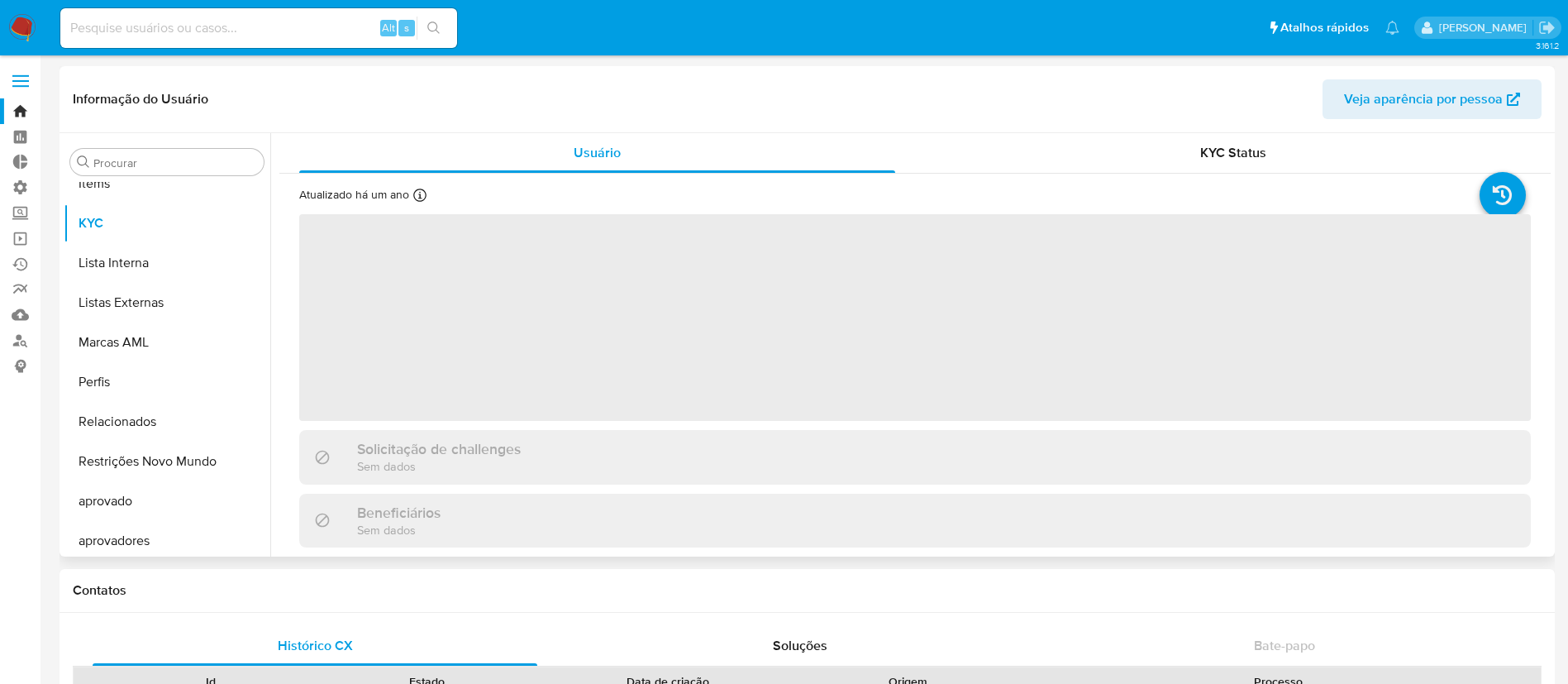
scroll to position [857, 0]
select select "10"
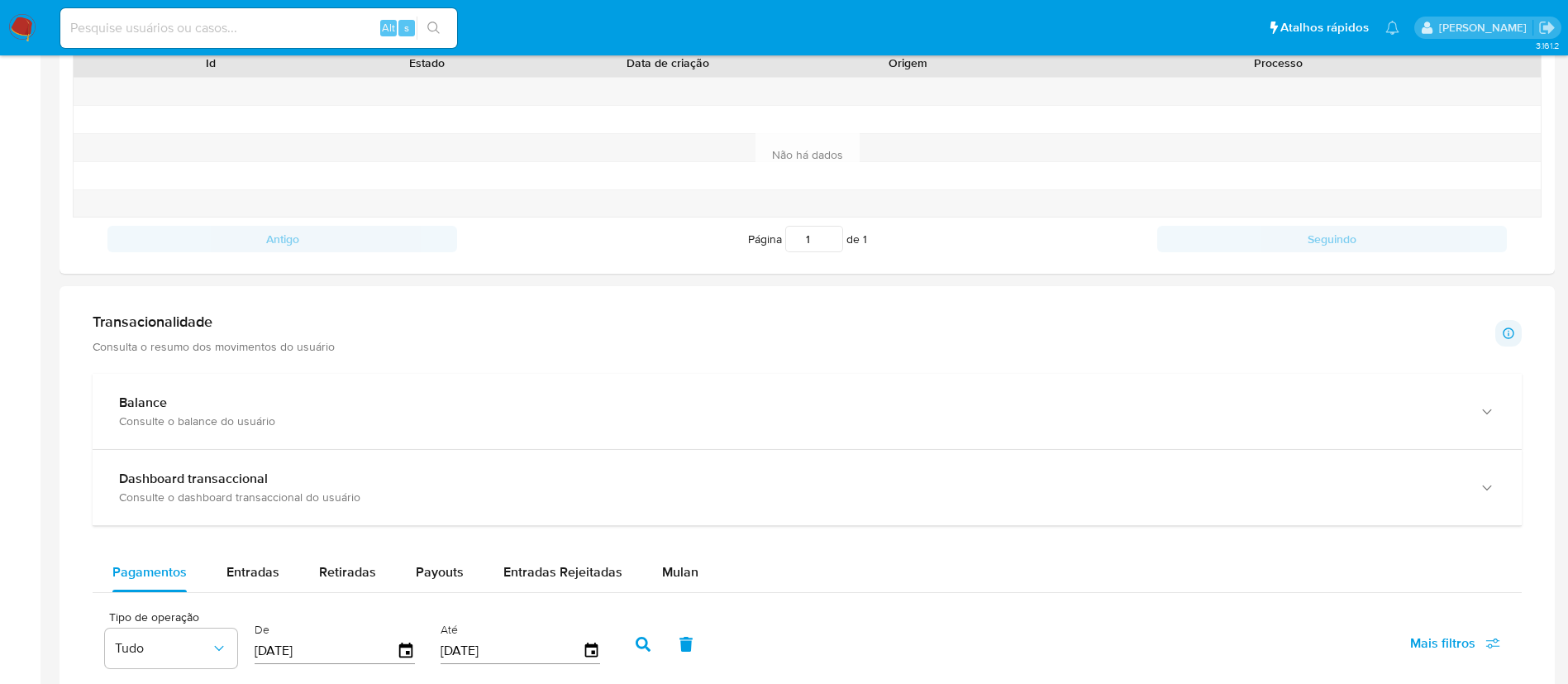
scroll to position [701, 0]
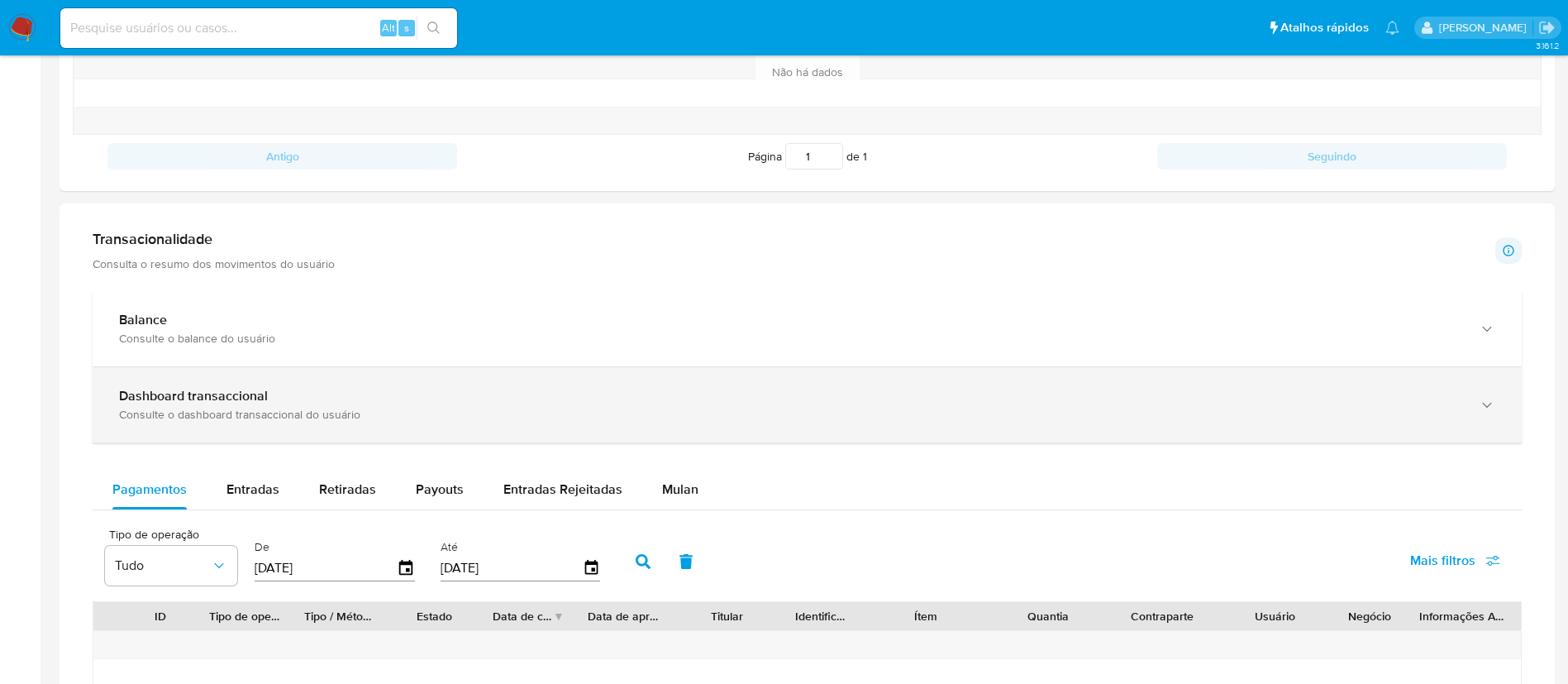
click at [349, 401] on div "Dashboard transaccional" at bounding box center [790, 395] width 1343 height 16
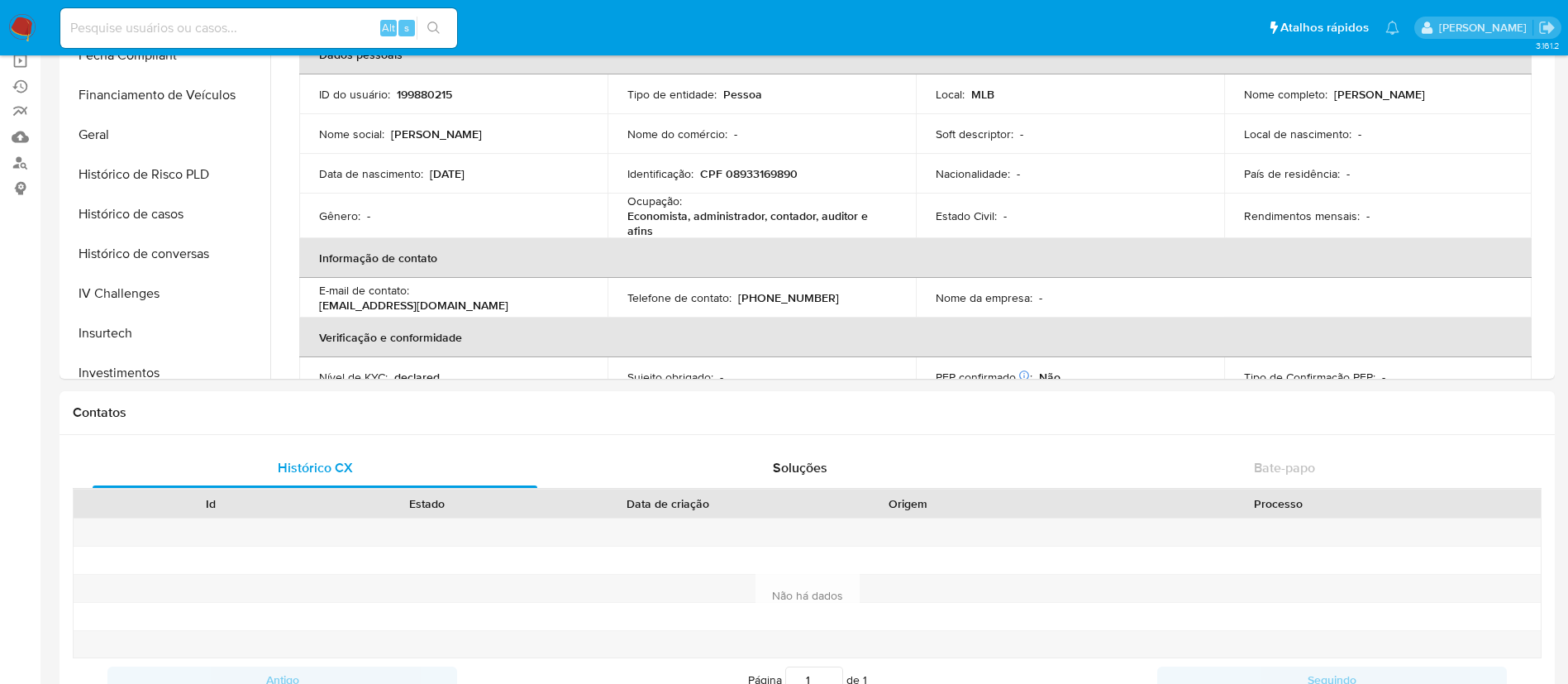
scroll to position [0, 0]
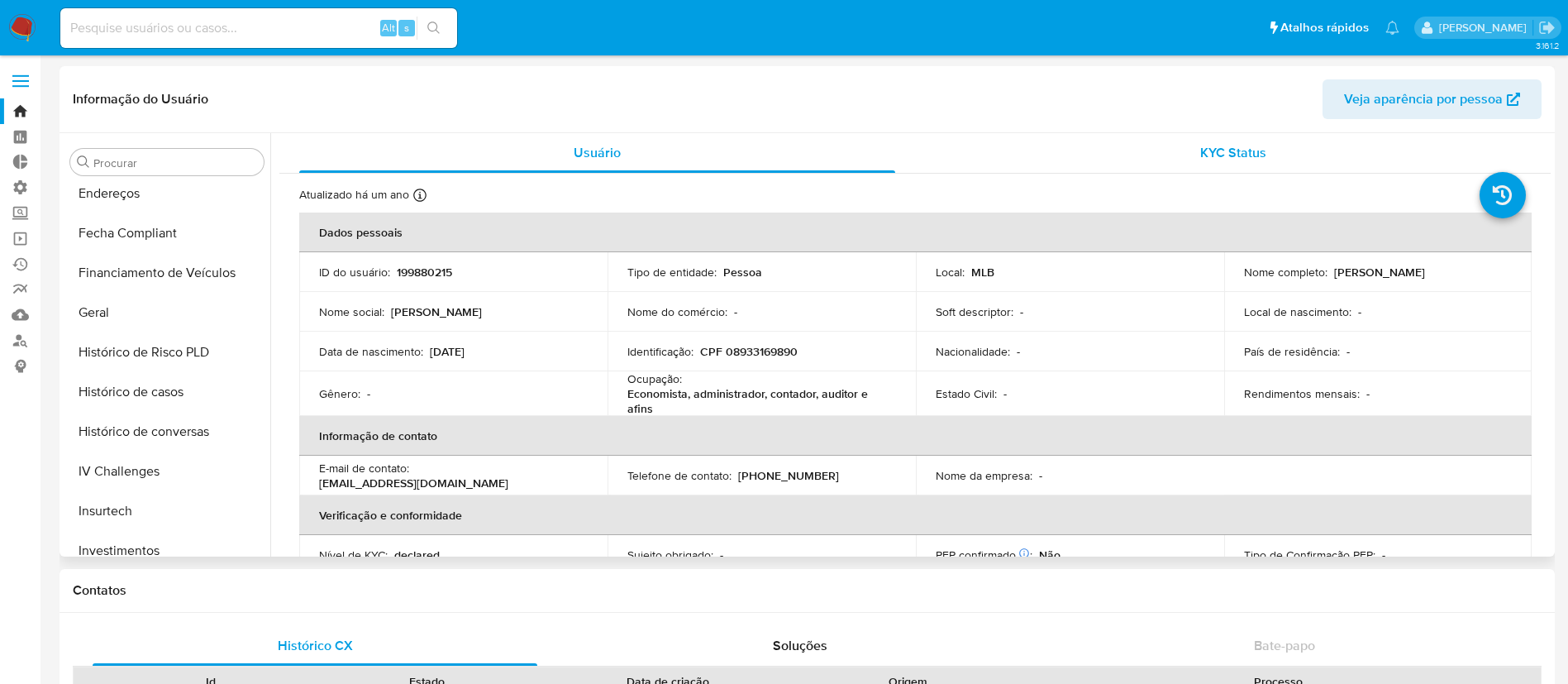
click at [1220, 155] on span "KYC Status" at bounding box center [1233, 153] width 66 height 19
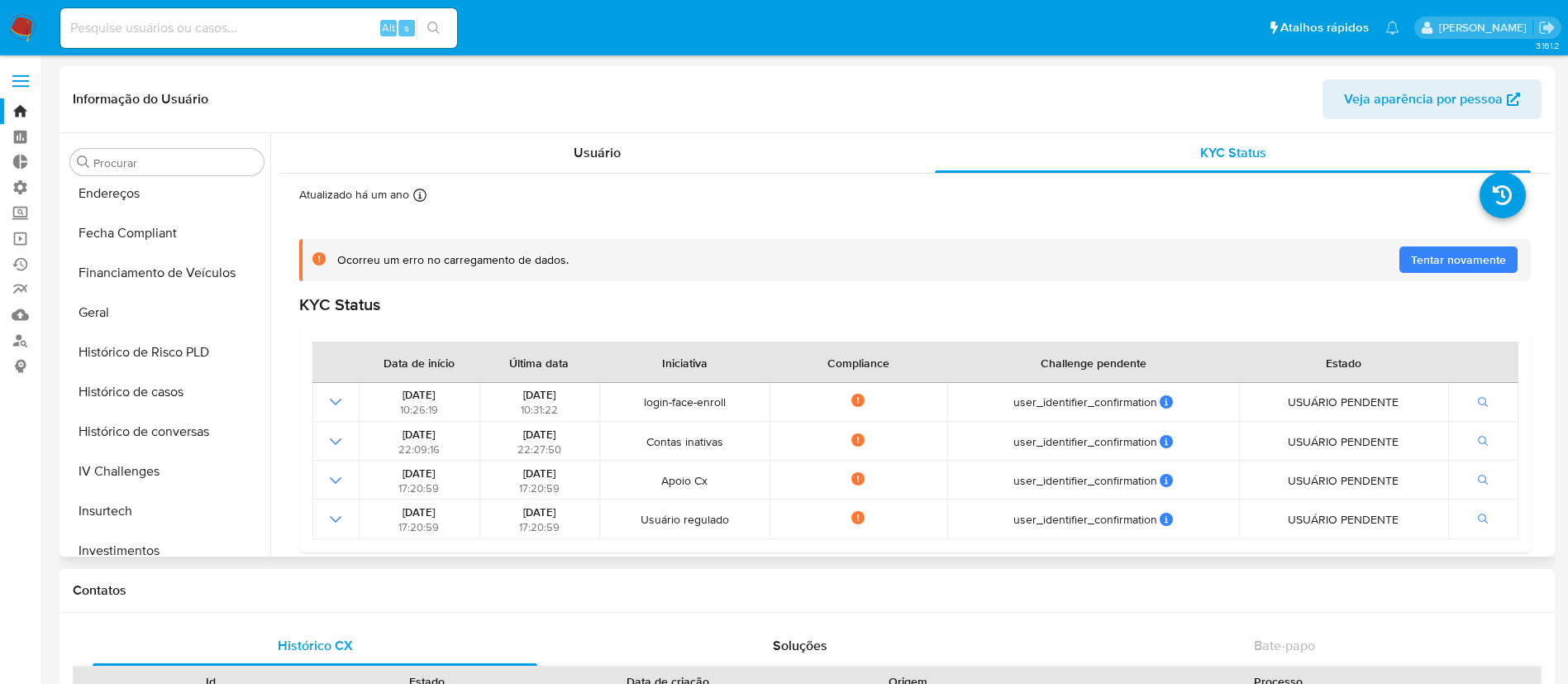
drag, startPoint x: 1541, startPoint y: 299, endPoint x: 1546, endPoint y: 435, distance: 136.1
click at [1546, 435] on div "Usuário KYC Status Atualizado há um ano Criado: [DATE] 22:09:14 Atualizado: [DA…" at bounding box center [910, 345] width 1280 height 423
click at [106, 322] on button "Geral" at bounding box center [159, 313] width 193 height 40
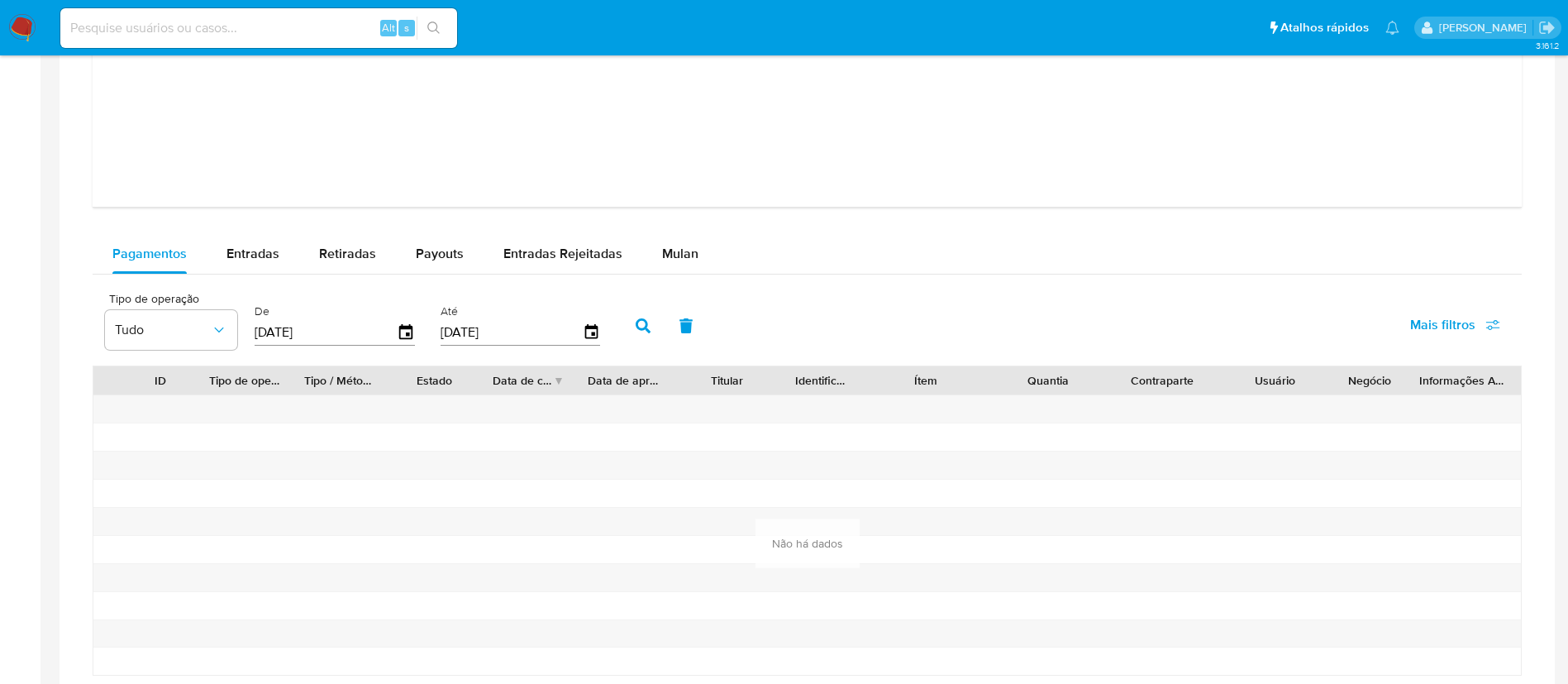
scroll to position [1768, 0]
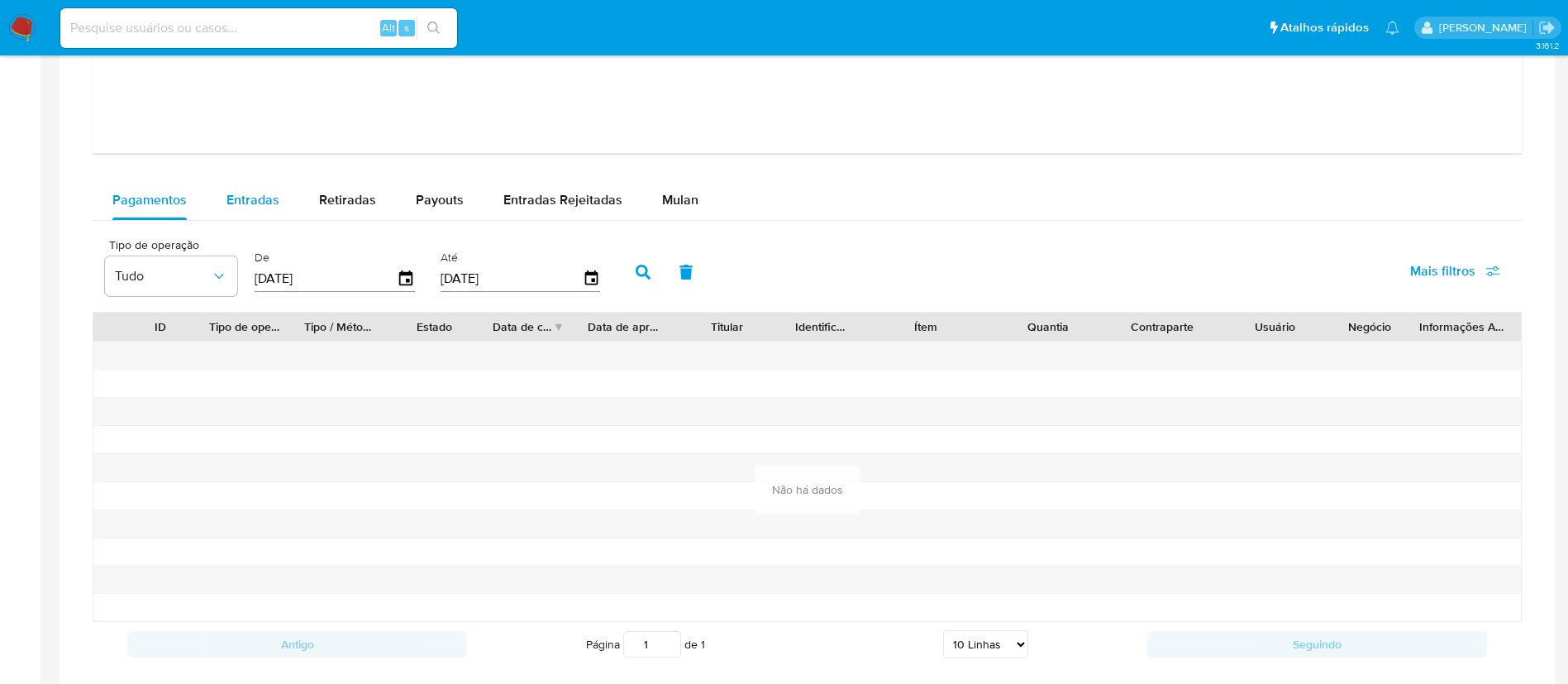
click at [249, 188] on div "Entradas" at bounding box center [252, 200] width 53 height 40
select select "10"
click at [334, 193] on span "Retiradas" at bounding box center [348, 199] width 57 height 19
select select "10"
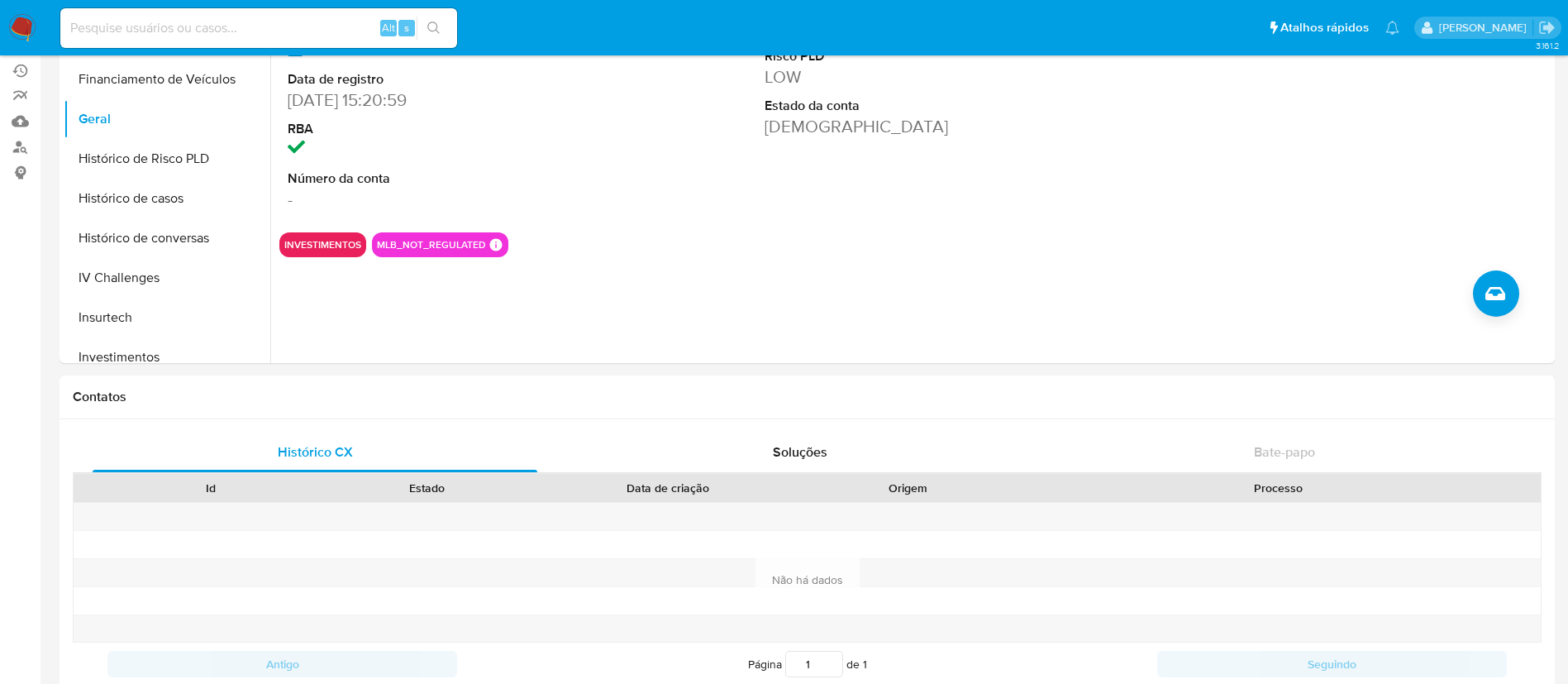
scroll to position [0, 0]
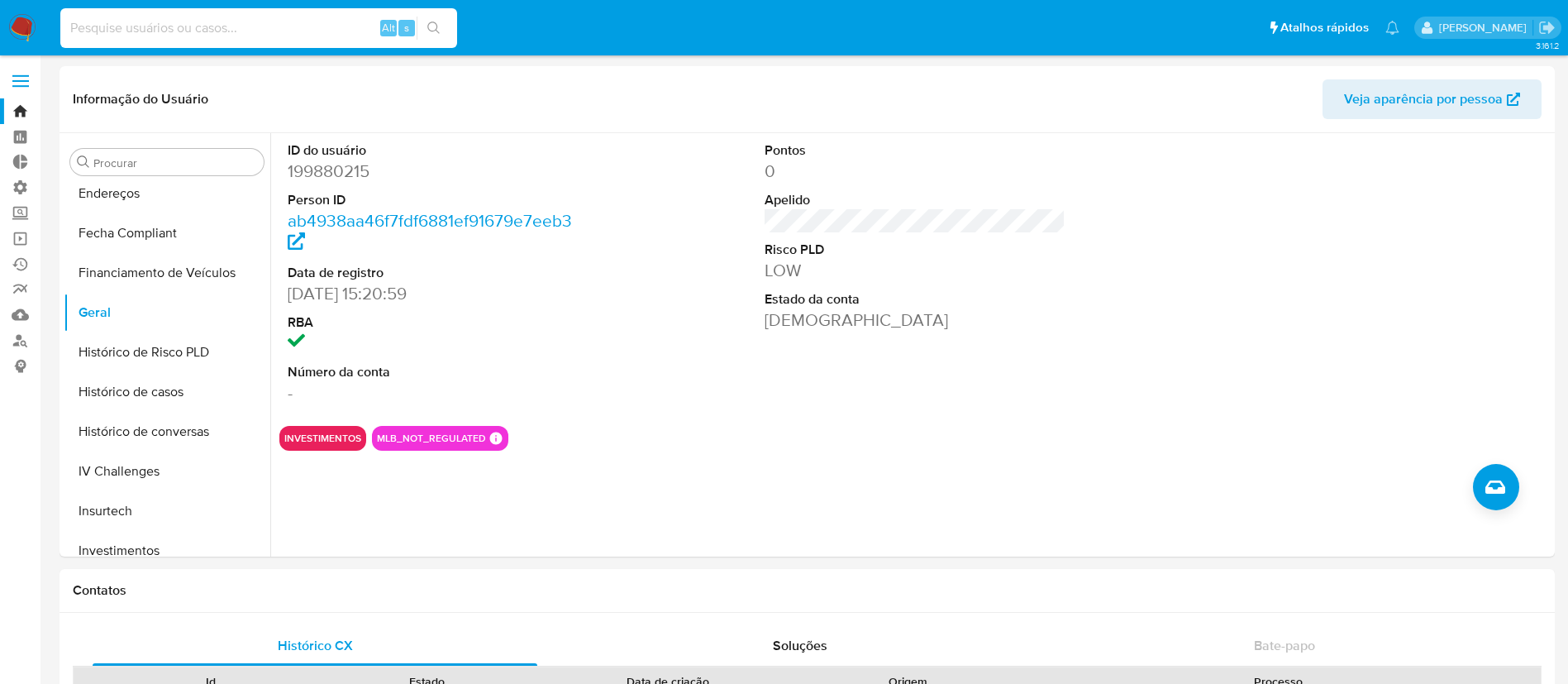
click at [280, 28] on input at bounding box center [259, 28] width 397 height 22
paste input "qjm1nurPnSBeBODmN9ngTrTD"
type input "qjm1nurPnSBeBODmN9ngTrTD"
click at [433, 27] on icon "search-icon" at bounding box center [433, 28] width 13 height 13
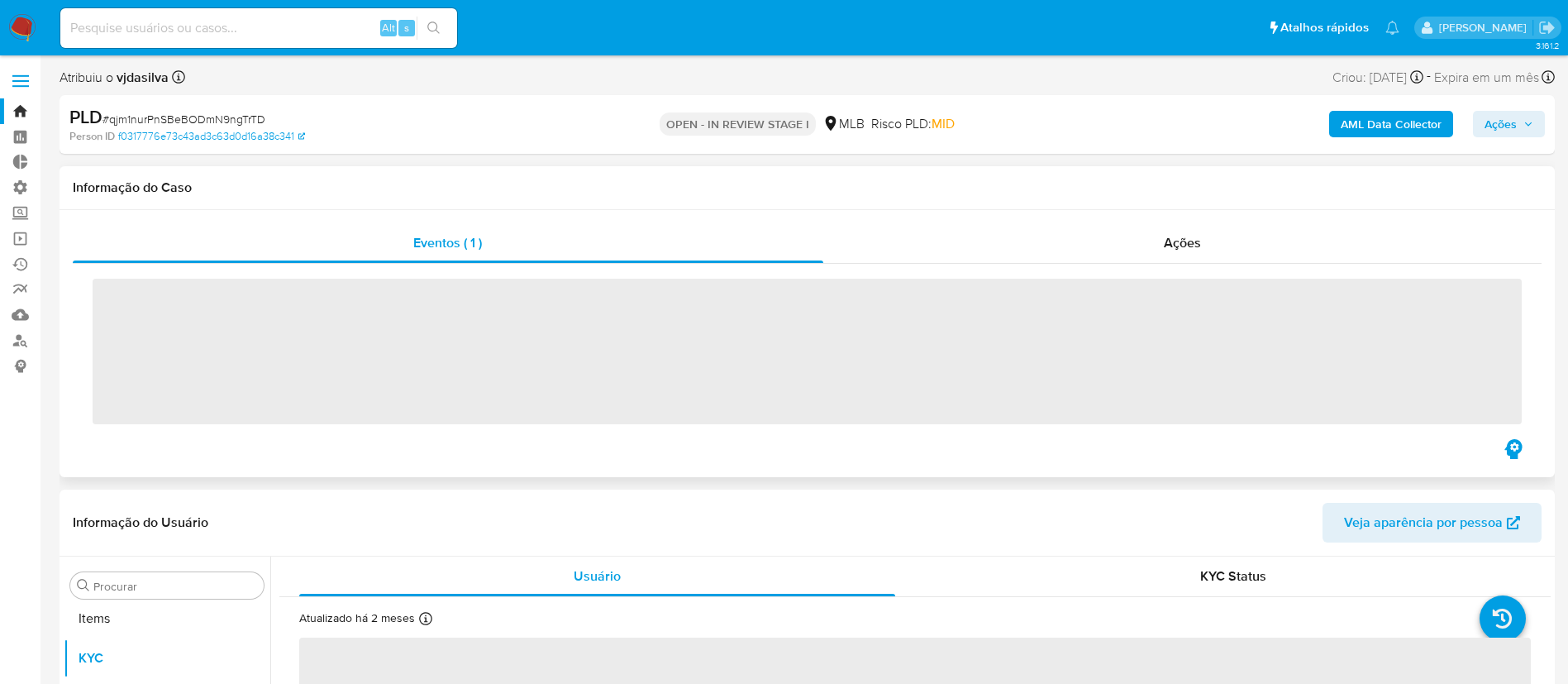
scroll to position [857, 0]
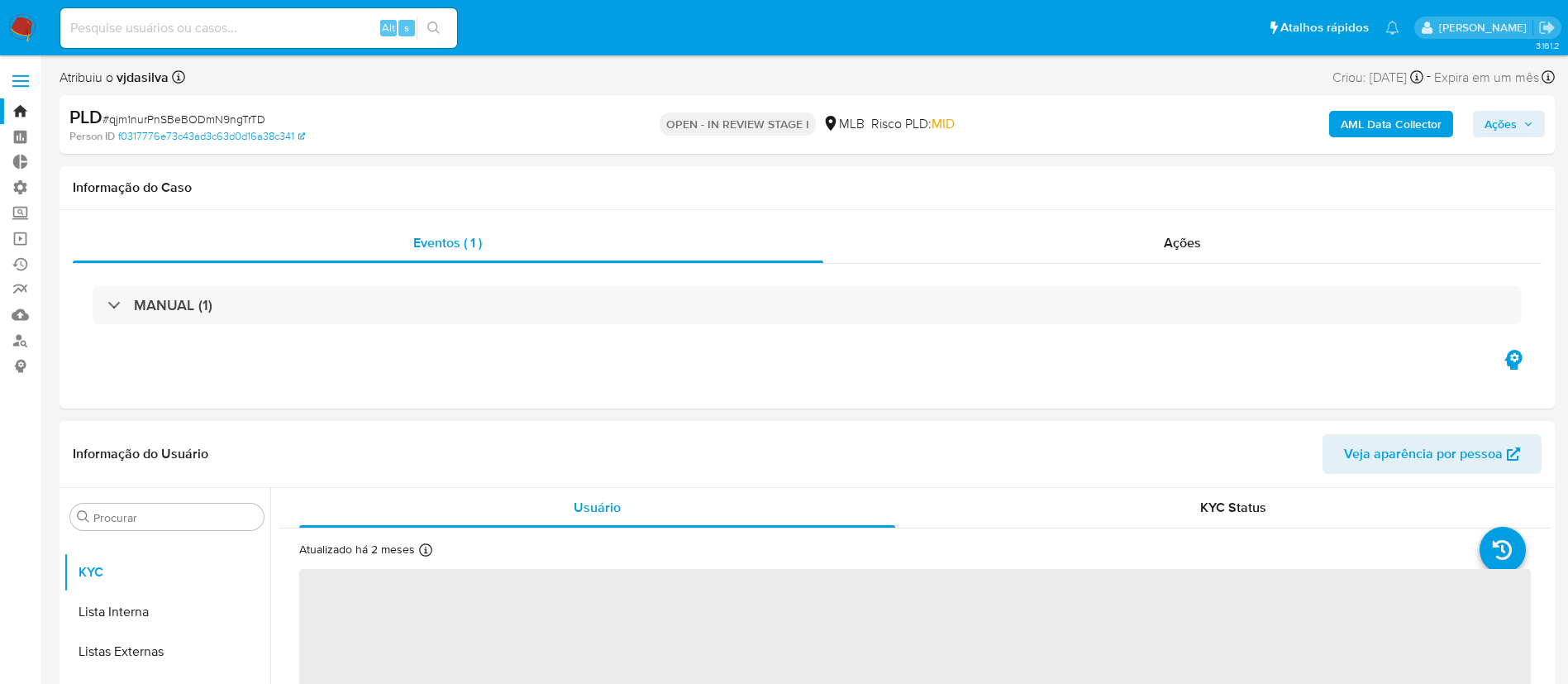
select select "10"
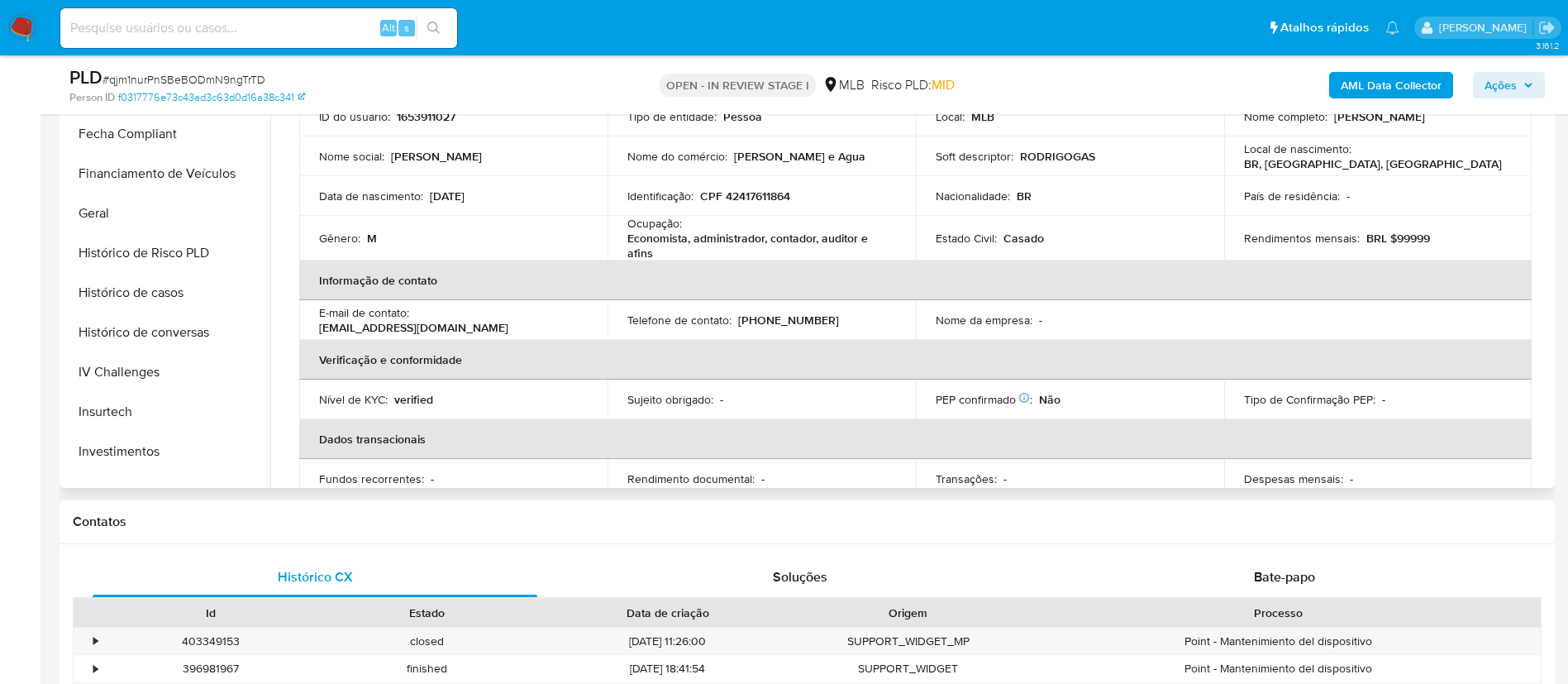
scroll to position [0, 0]
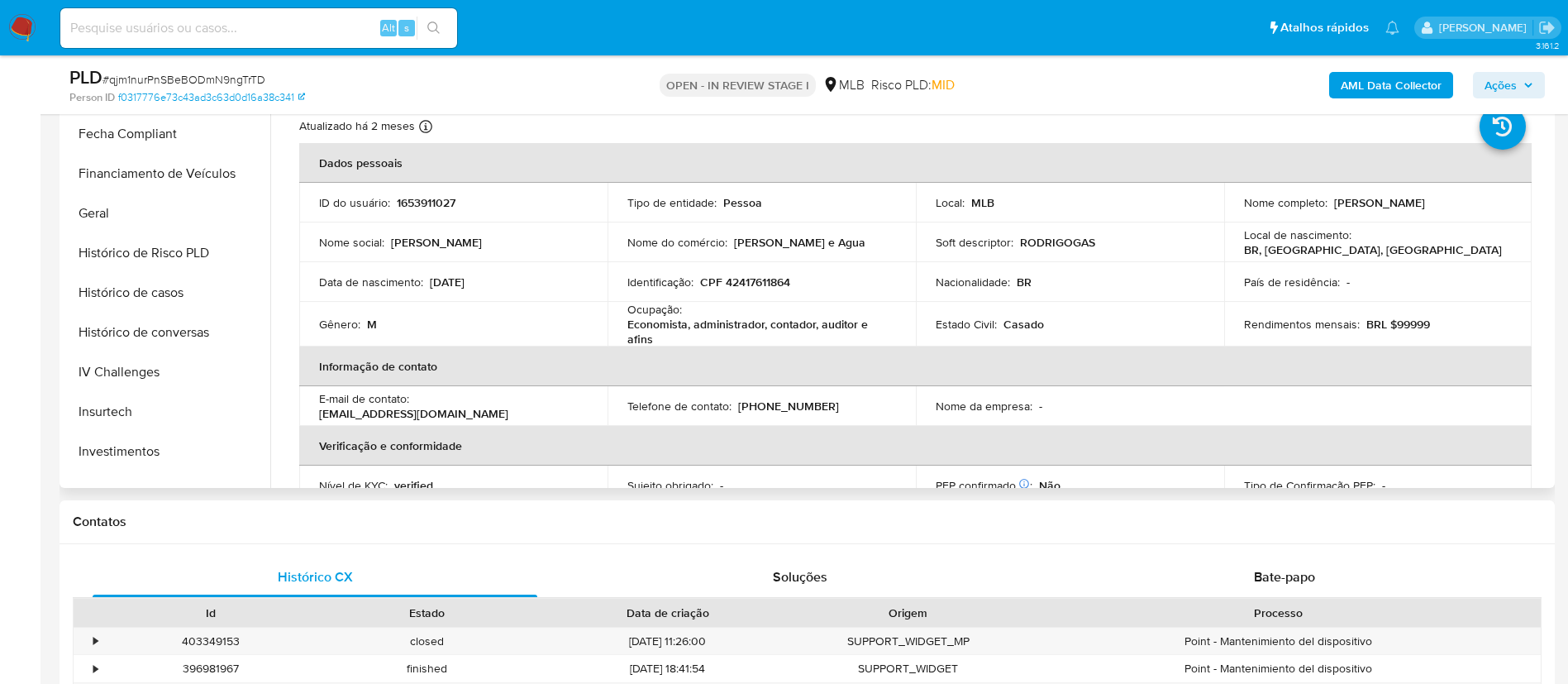
click at [1072, 239] on p "RODRIGOGAS" at bounding box center [1057, 242] width 75 height 15
copy p "RODRIGOGAS"
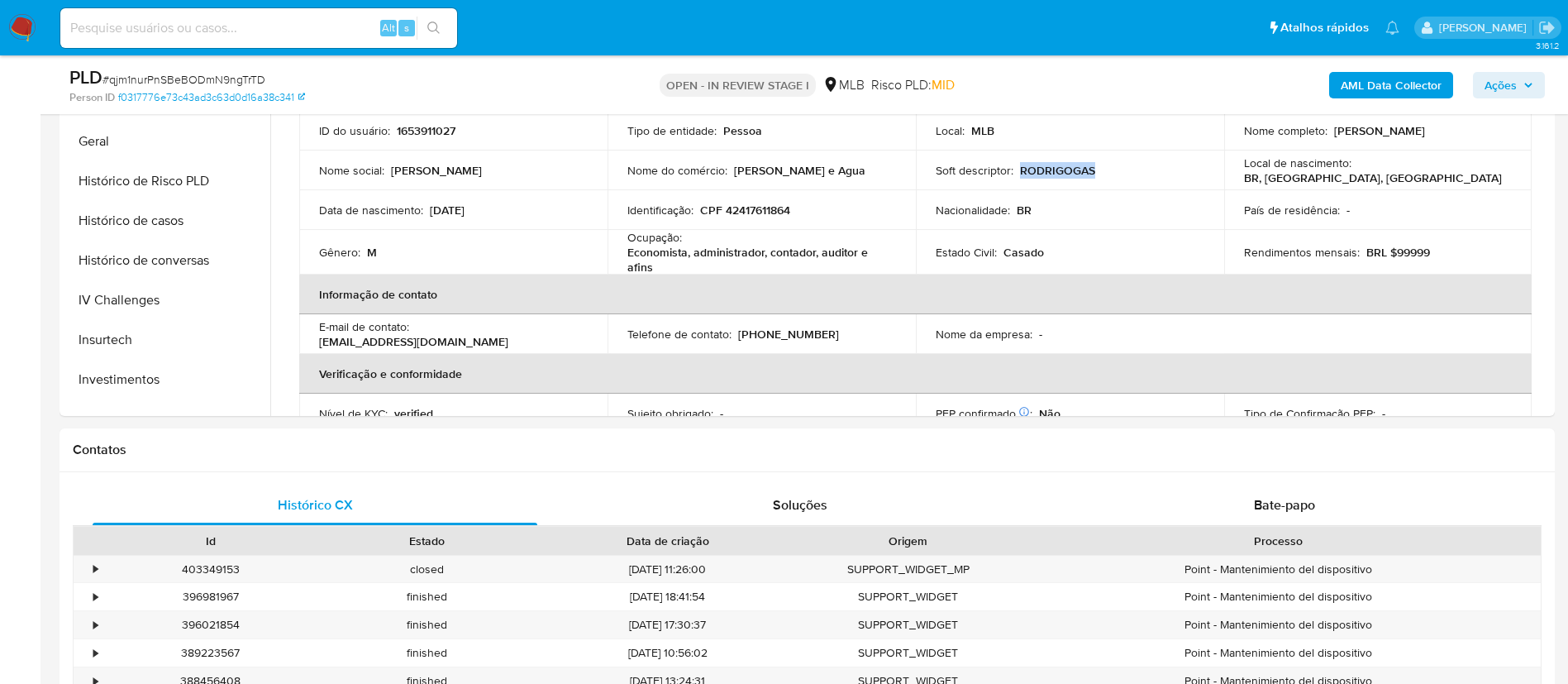
scroll to position [382, 0]
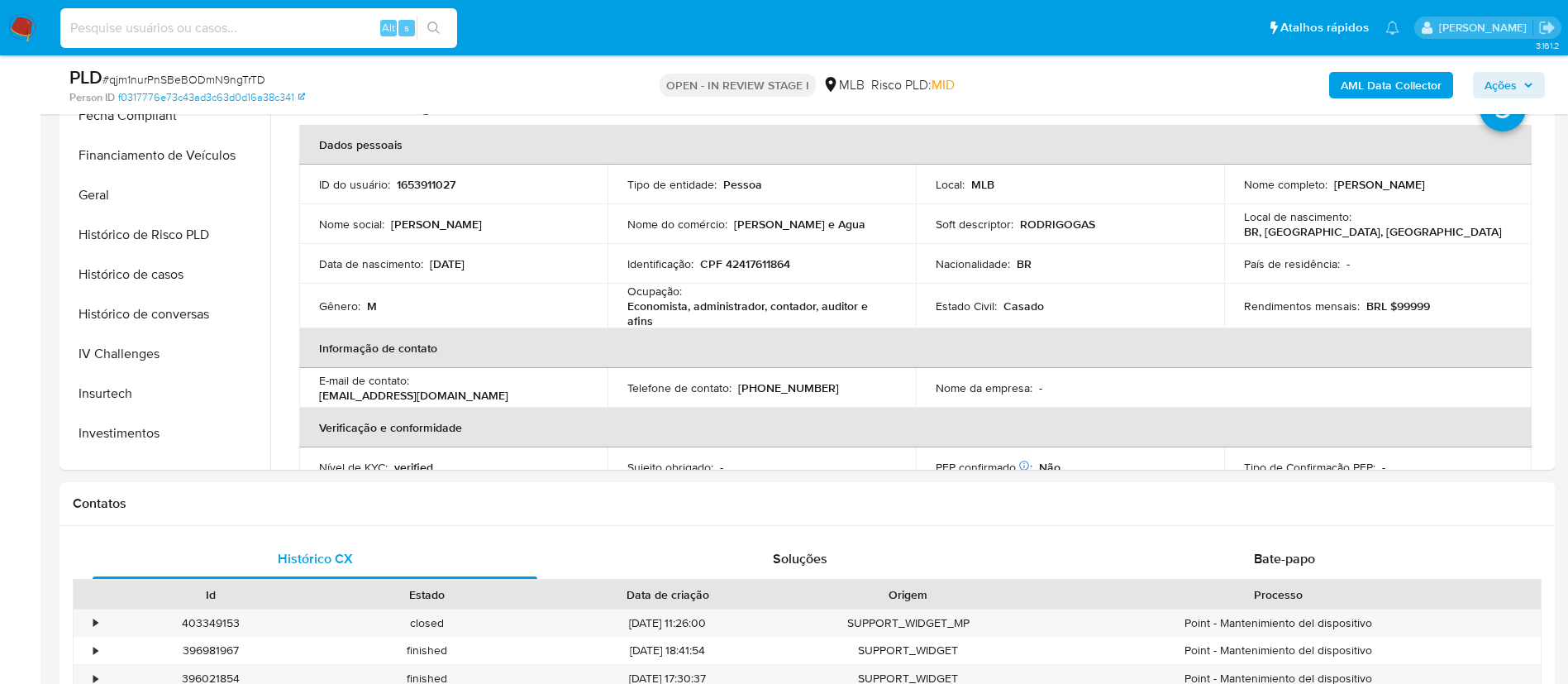
click at [276, 30] on input at bounding box center [259, 28] width 397 height 22
paste input "qjm1nurPnSBeBODmN9ngTrTD"
type input "qjm1nurPnSBeBODmN9ngTrTD"
click at [426, 27] on button "search-icon" at bounding box center [433, 28] width 34 height 23
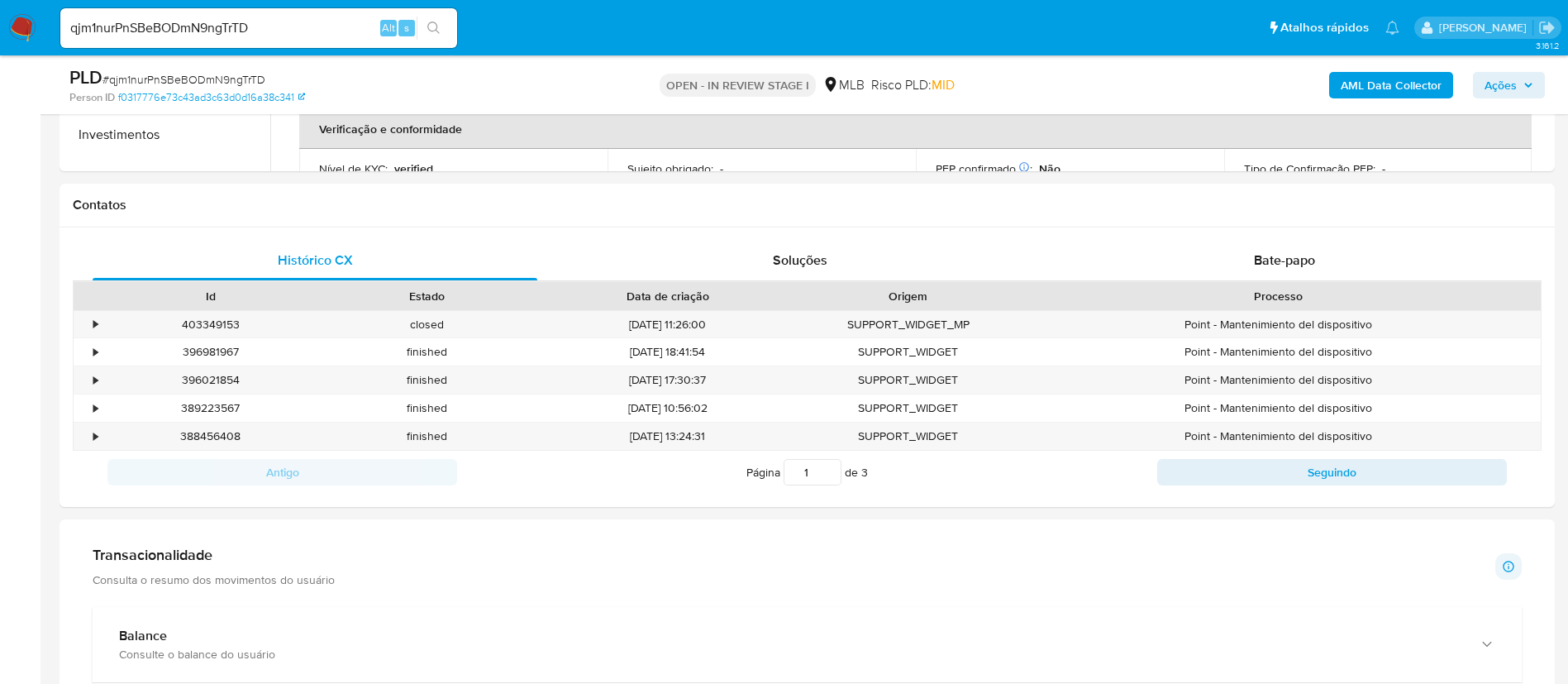
scroll to position [665, 0]
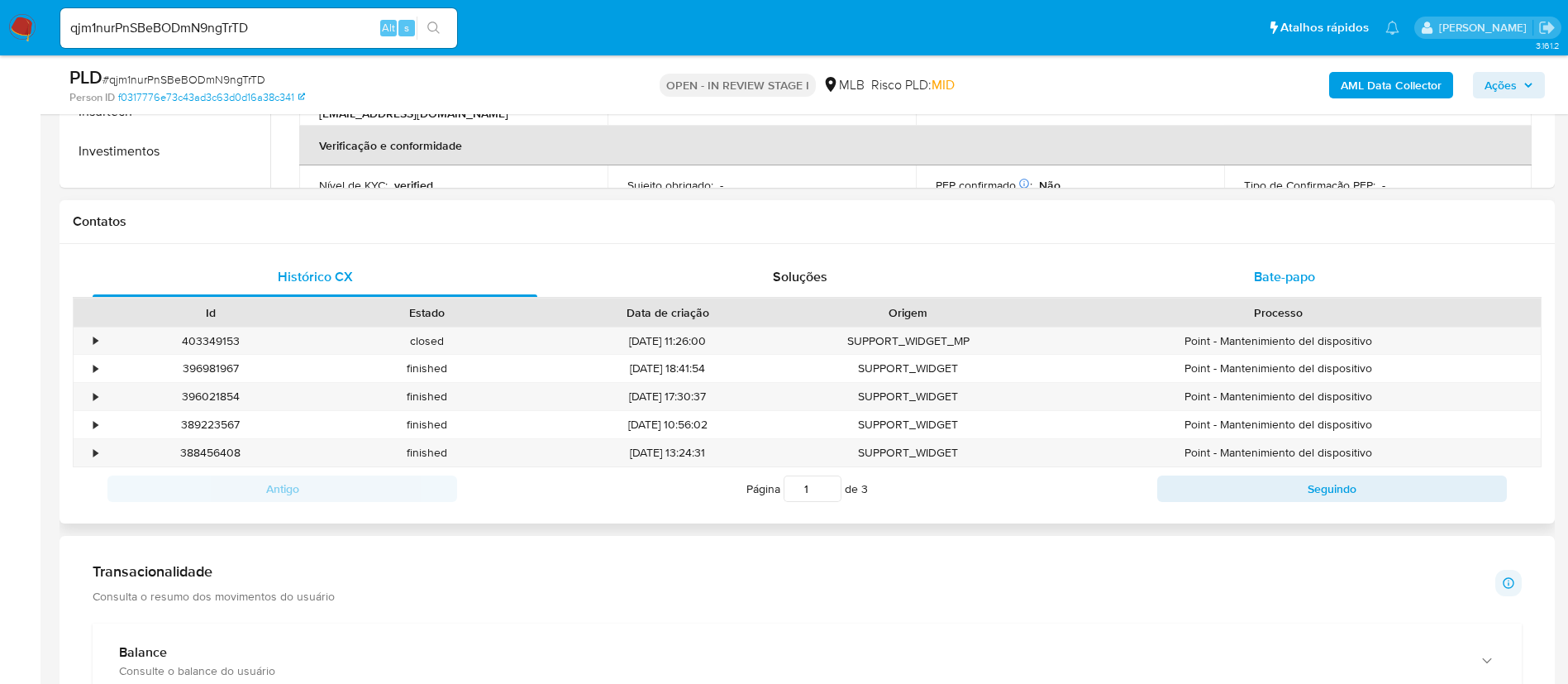
click at [1302, 286] on div "Bate-papo" at bounding box center [1284, 277] width 445 height 40
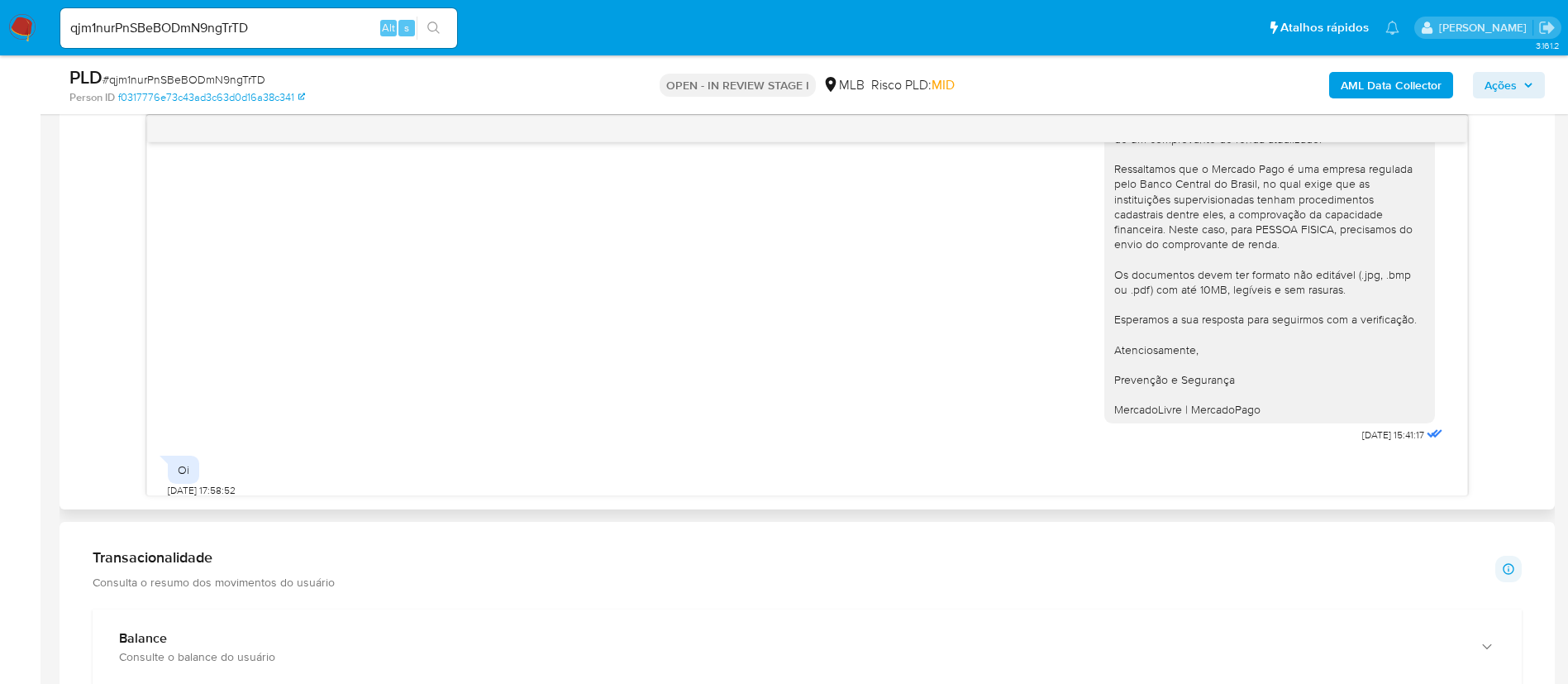
scroll to position [152, 0]
